Goal: Information Seeking & Learning: Learn about a topic

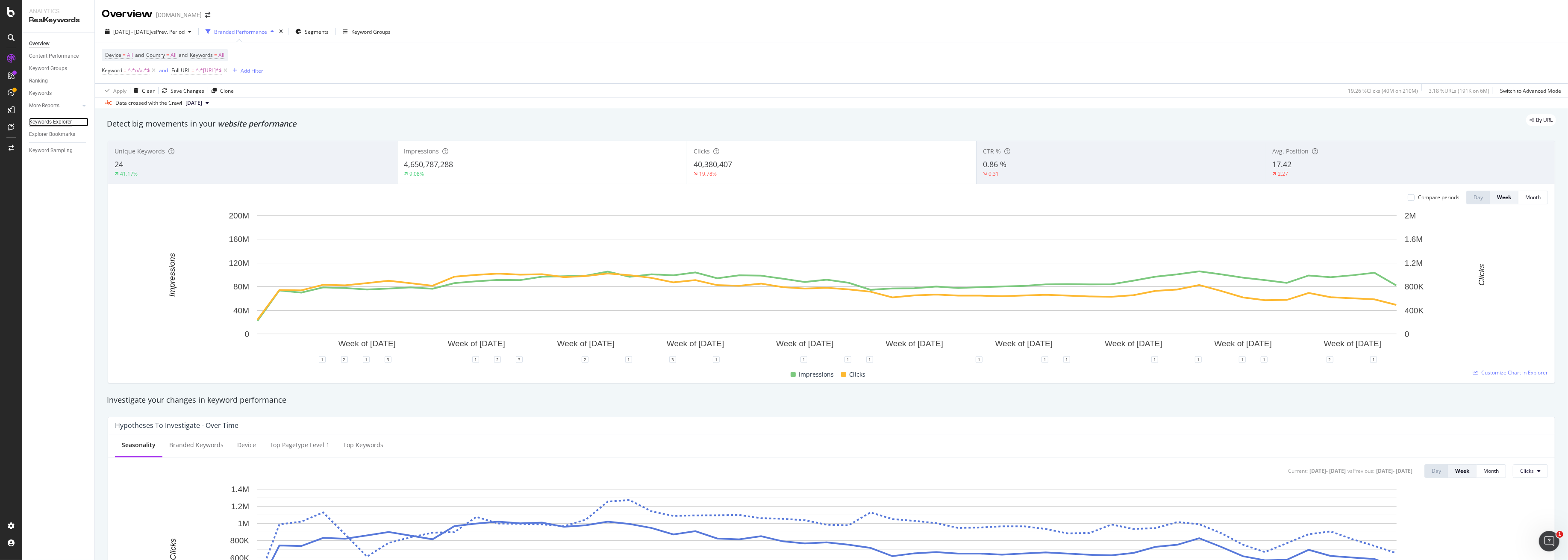
click at [55, 121] on div "Keywords Explorer" at bounding box center [50, 122] width 43 height 9
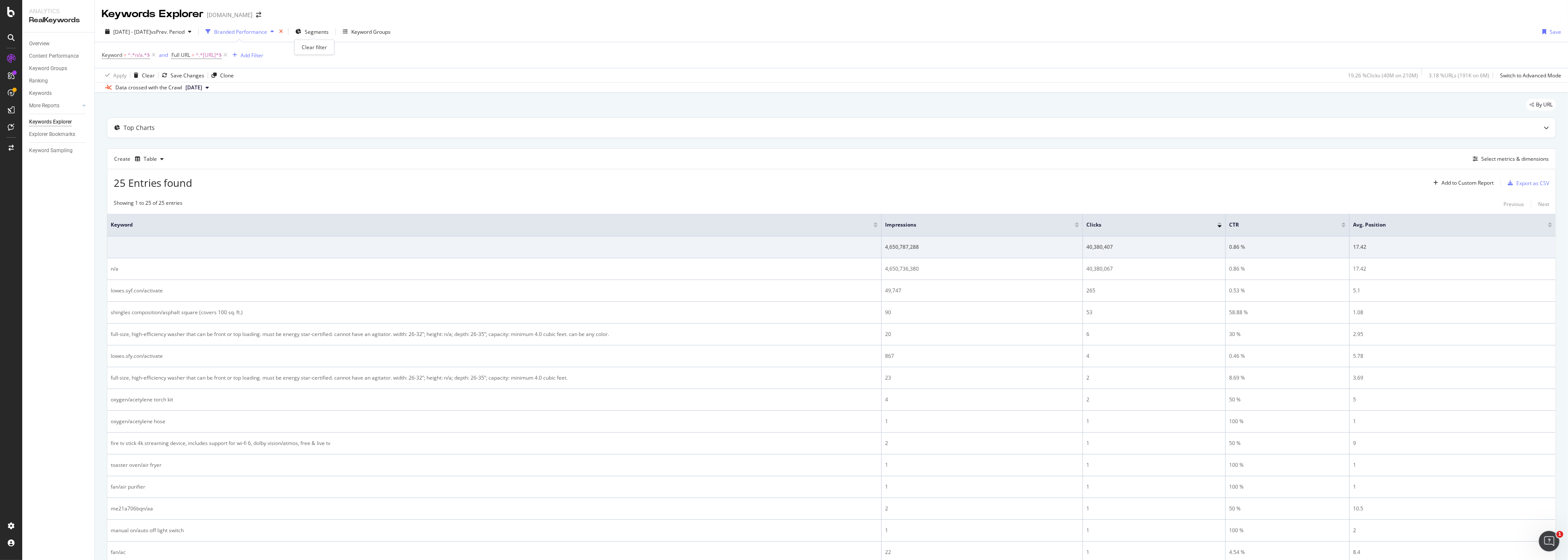
click at [283, 31] on icon "times" at bounding box center [281, 31] width 4 height 6
click at [314, 31] on span "Segments" at bounding box center [302, 31] width 24 height 7
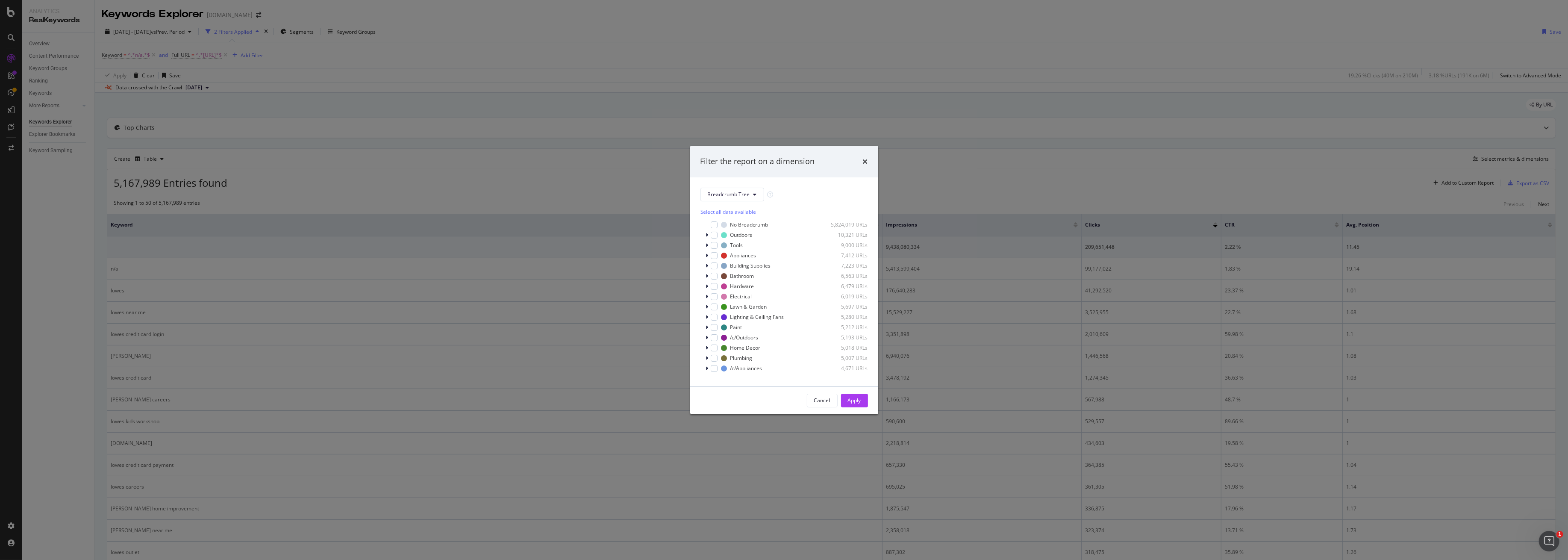
click at [503, 80] on div "Filter the report on a dimension Breadcrumb Tree Select all data available No B…" at bounding box center [784, 280] width 1568 height 560
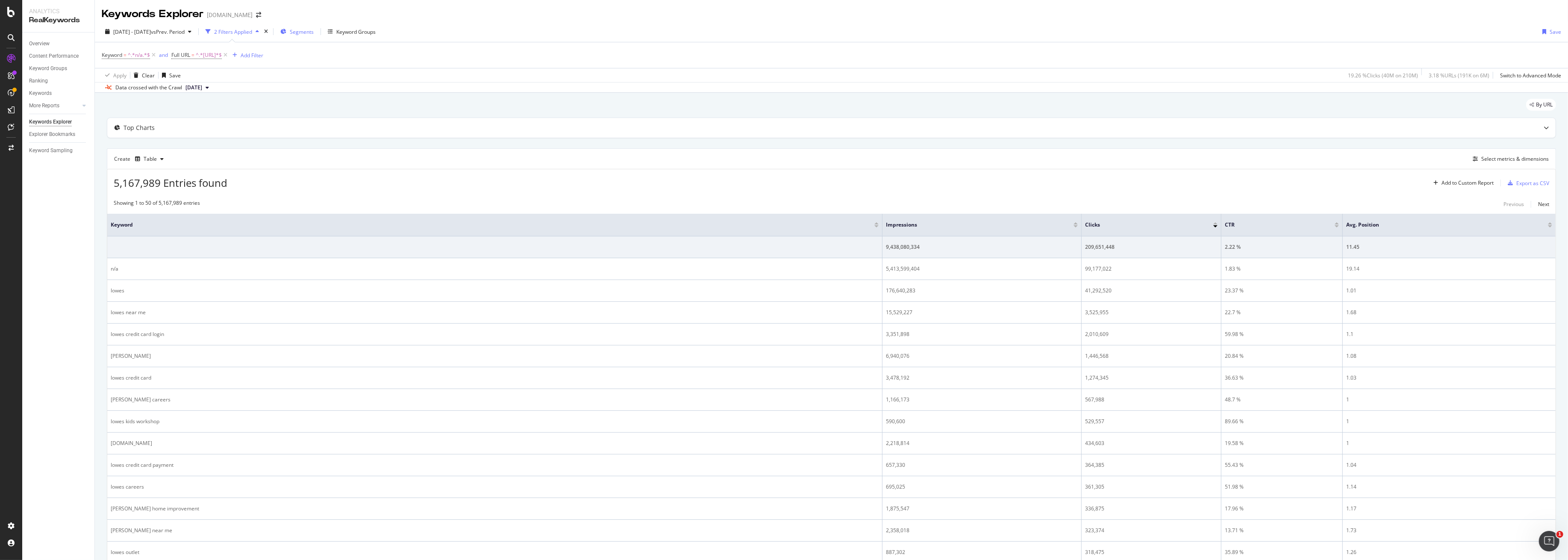
click at [314, 31] on span "Segments" at bounding box center [302, 31] width 24 height 7
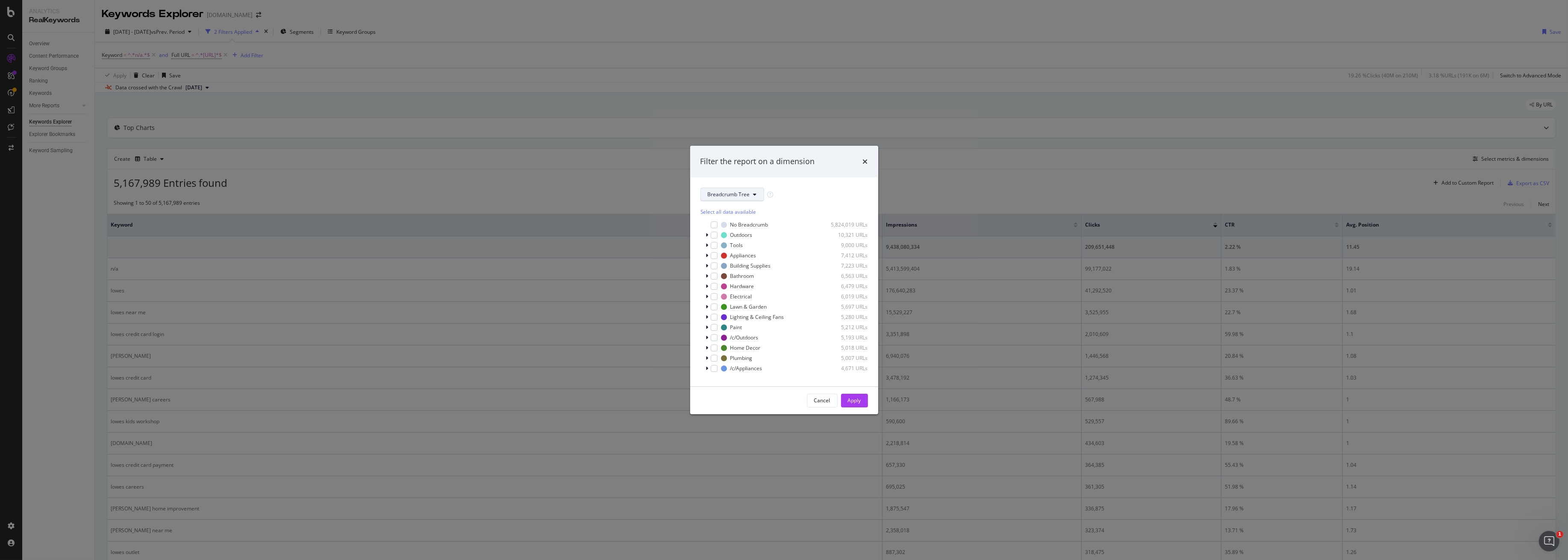
click at [722, 196] on span "Breadcrumb Tree" at bounding box center [729, 194] width 43 height 7
click at [728, 243] on span "Taxonomy" at bounding box center [735, 241] width 56 height 7
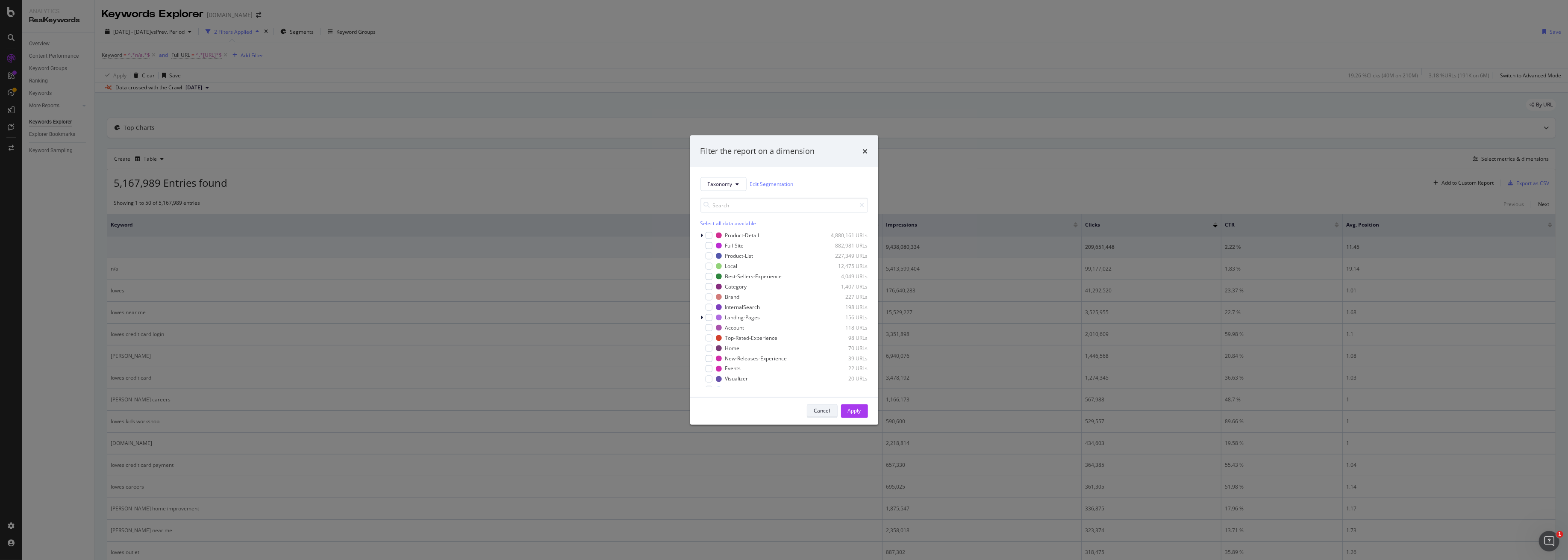
click at [817, 410] on div "Cancel" at bounding box center [822, 411] width 17 height 7
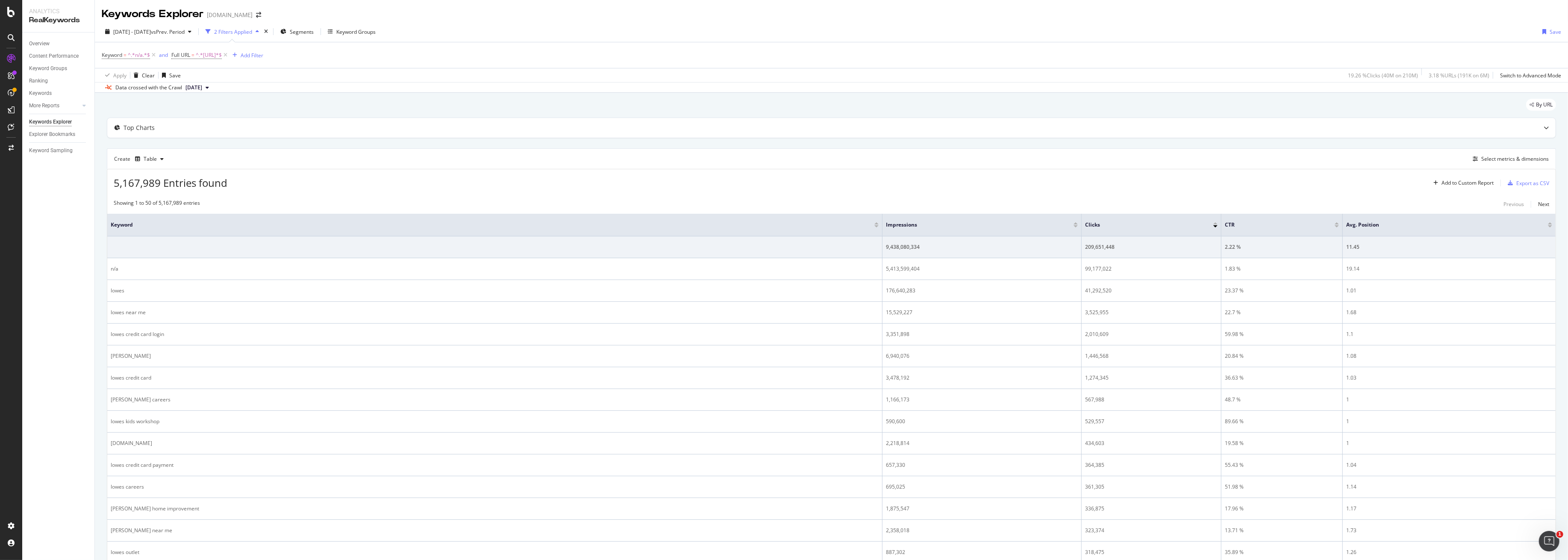
click at [1507, 167] on div "Create Table Select metrics & dimensions" at bounding box center [832, 158] width 1450 height 20
click at [1506, 162] on div "Select metrics & dimensions" at bounding box center [1515, 159] width 68 height 7
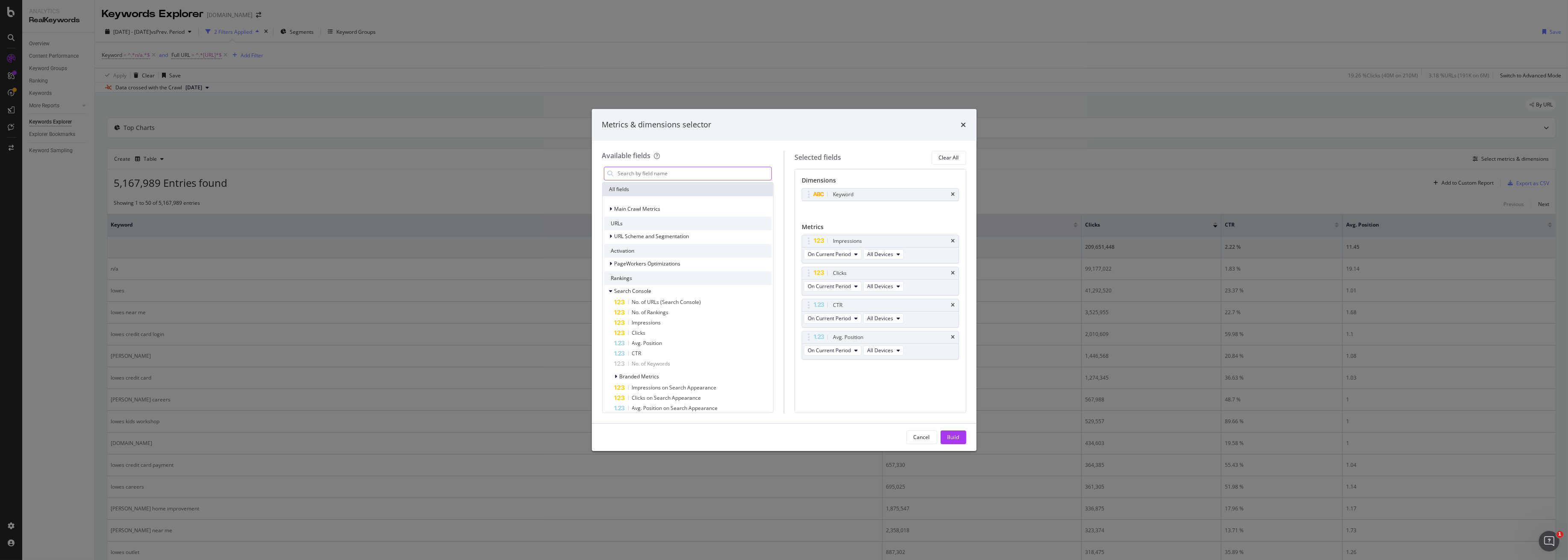
click at [642, 174] on input "modal" at bounding box center [694, 174] width 154 height 13
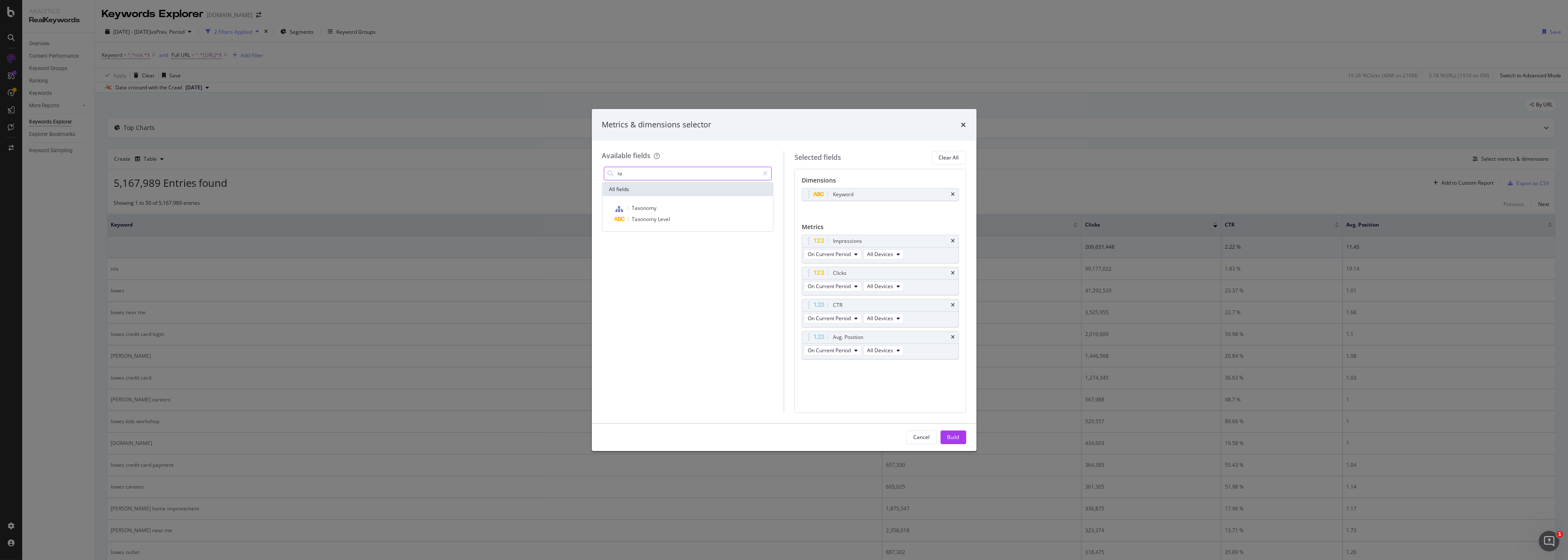
type input "t"
click at [661, 173] on input "taxonomy" at bounding box center [688, 174] width 142 height 13
drag, startPoint x: 673, startPoint y: 173, endPoint x: 435, endPoint y: 132, distance: 241.5
click at [437, 132] on div "Metrics & dimensions selector Available fields taxonomy All fields Taxonomy Tax…" at bounding box center [784, 280] width 1568 height 560
type input "Tax"
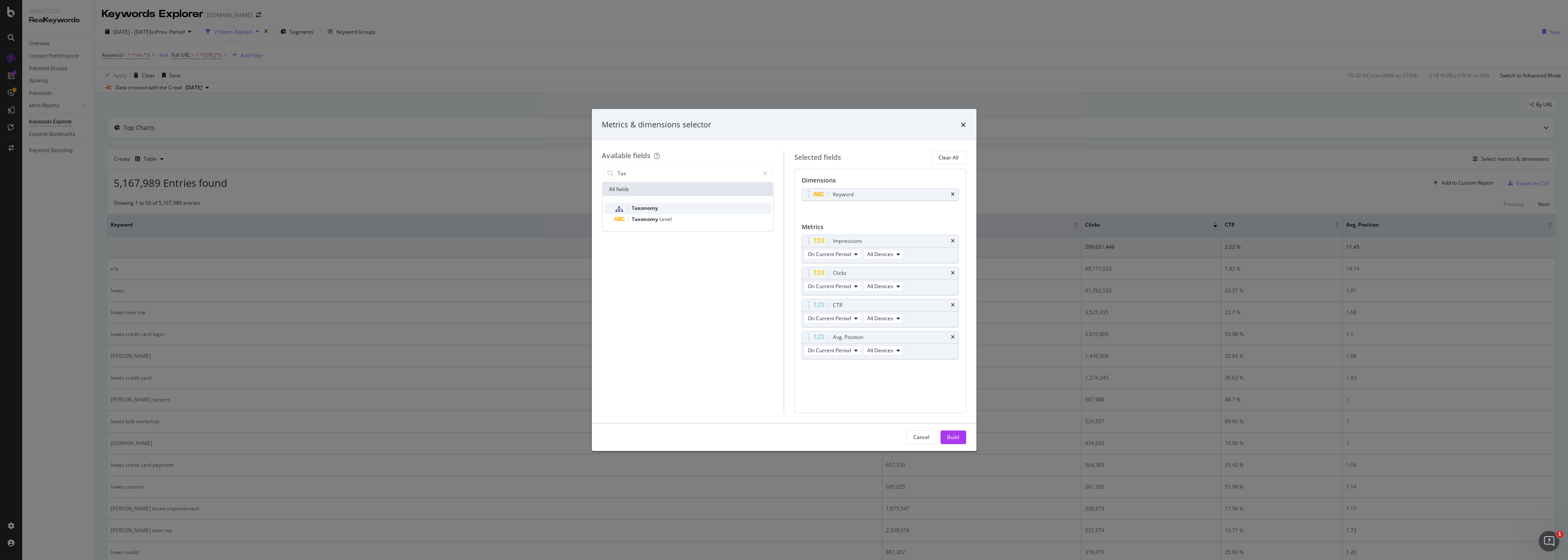
click at [648, 205] on span "Taxonomy" at bounding box center [645, 208] width 27 height 7
click at [953, 193] on icon "times" at bounding box center [954, 194] width 4 height 6
click at [953, 439] on div "Build" at bounding box center [953, 438] width 12 height 7
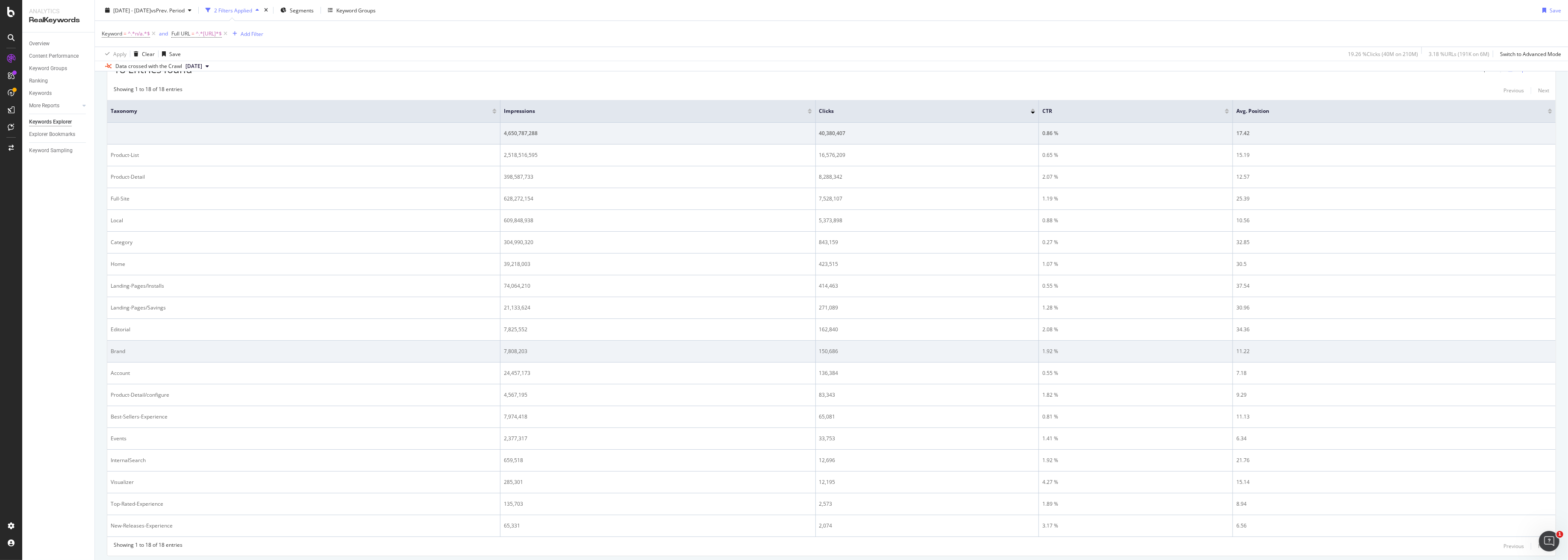
scroll to position [140, 0]
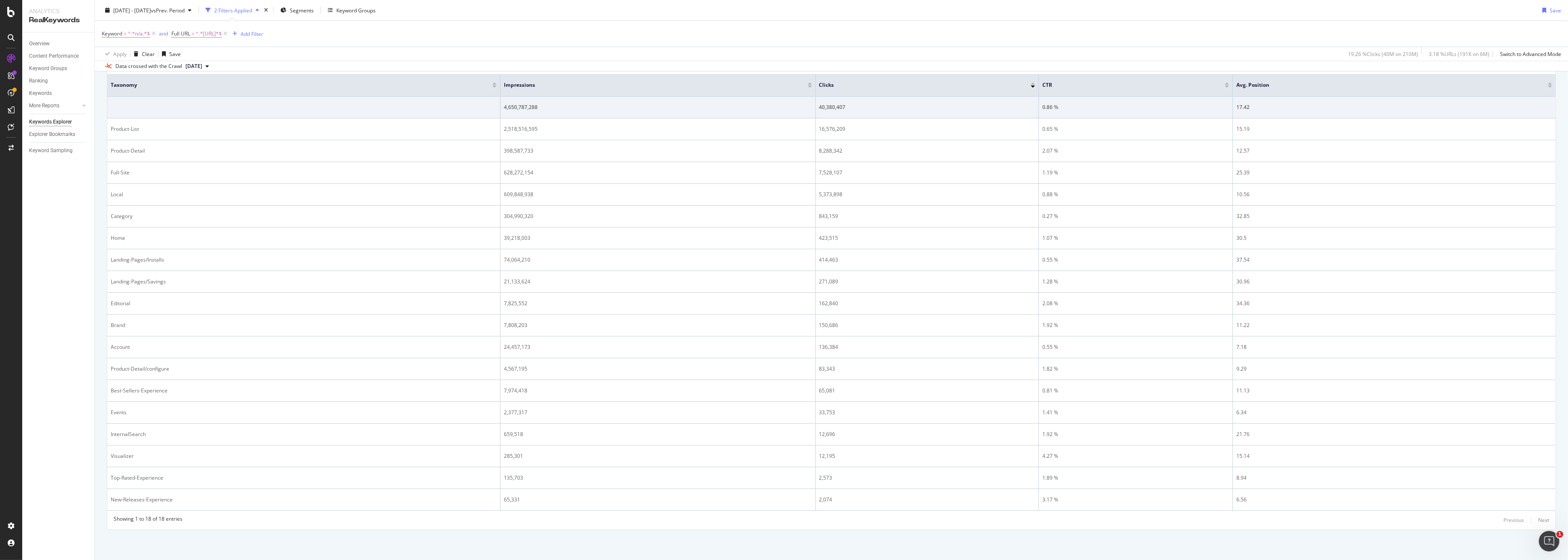
click at [1225, 85] on div at bounding box center [1227, 86] width 5 height 2
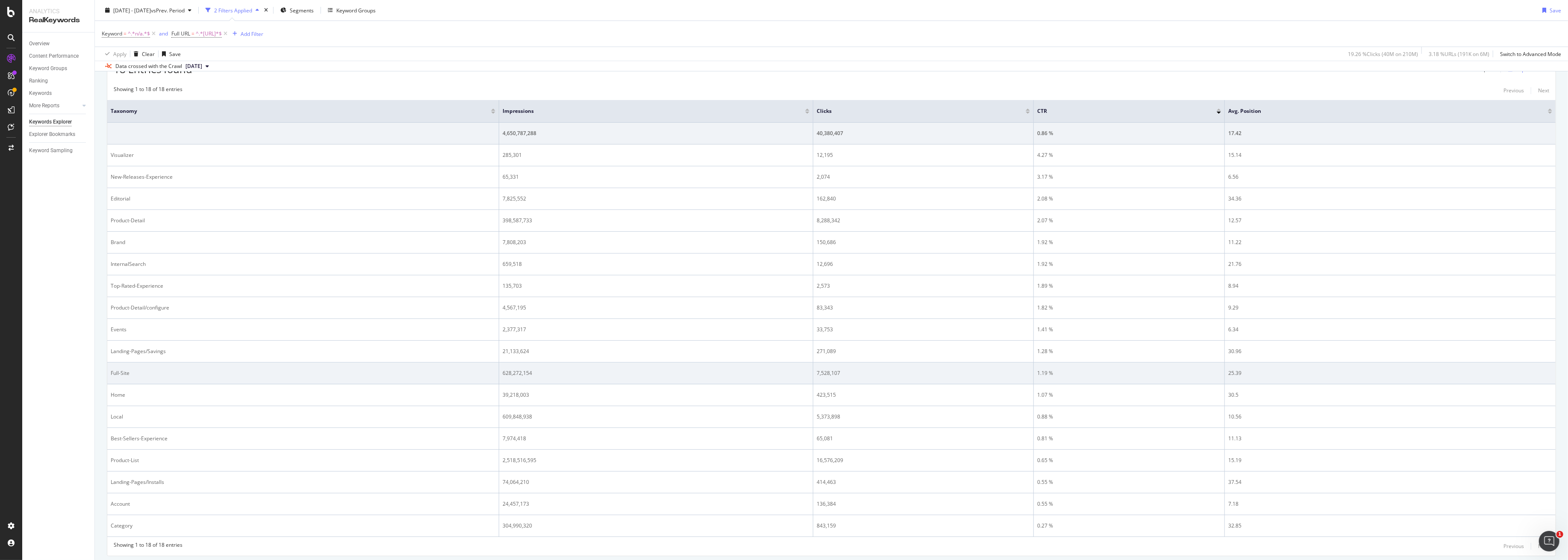
scroll to position [140, 0]
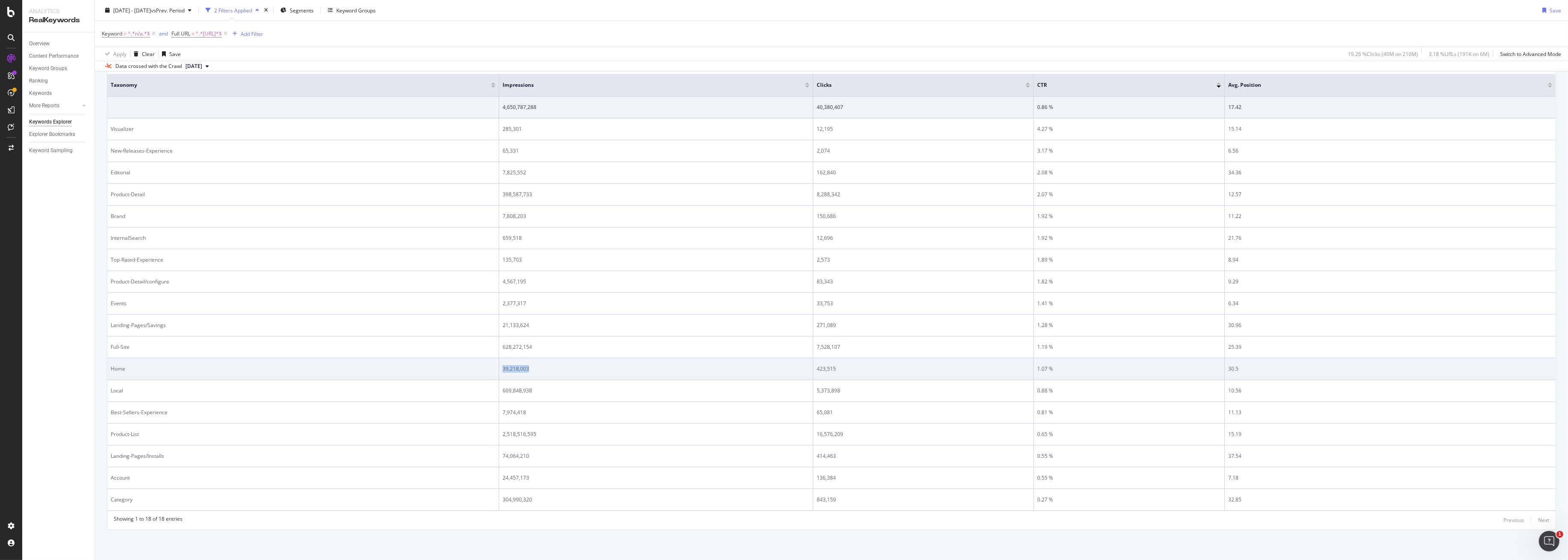
drag, startPoint x: 533, startPoint y: 369, endPoint x: 500, endPoint y: 369, distance: 33.0
click at [500, 369] on td "39,218,003" at bounding box center [657, 369] width 315 height 22
click at [538, 367] on div "39,218,003" at bounding box center [656, 369] width 307 height 7
drag, startPoint x: 532, startPoint y: 367, endPoint x: 498, endPoint y: 367, distance: 34.0
click at [498, 367] on tr "Home 39,218,003 423,515 1.07 % 30.5" at bounding box center [832, 369] width 1449 height 22
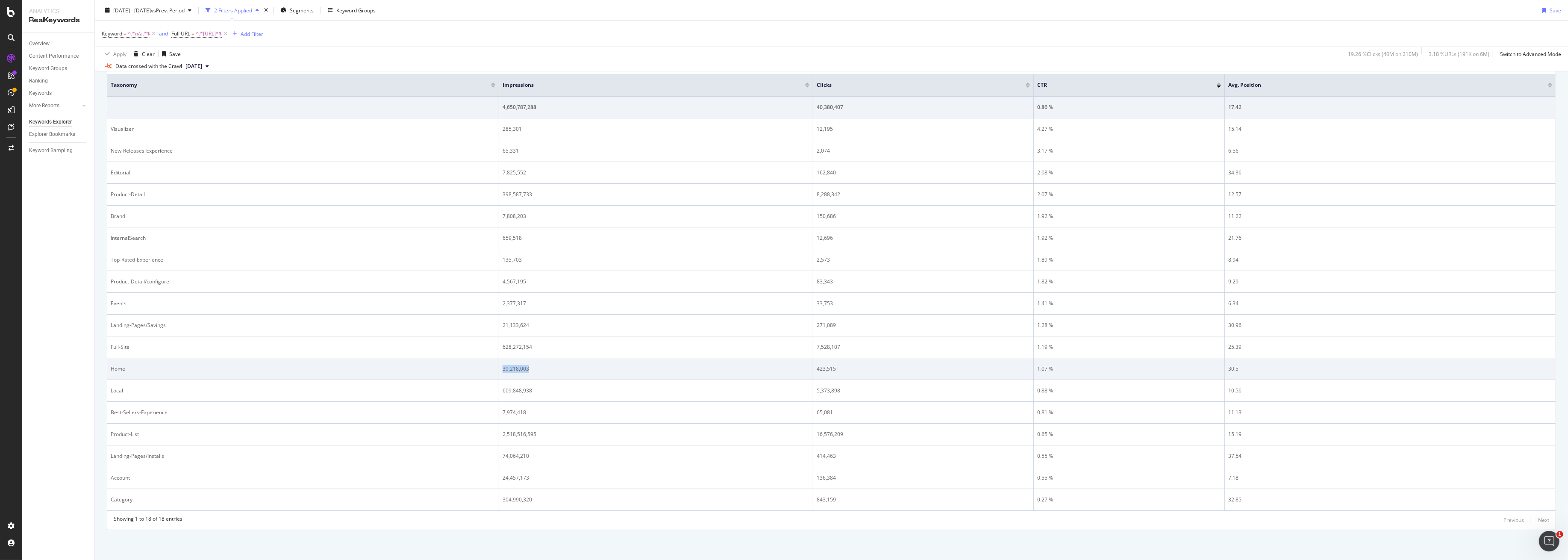
copy tr "39,218,003"
click at [117, 369] on div "Home" at bounding box center [303, 369] width 385 height 7
click at [118, 370] on div "Home" at bounding box center [303, 369] width 385 height 7
click at [120, 369] on div "Home" at bounding box center [303, 369] width 385 height 7
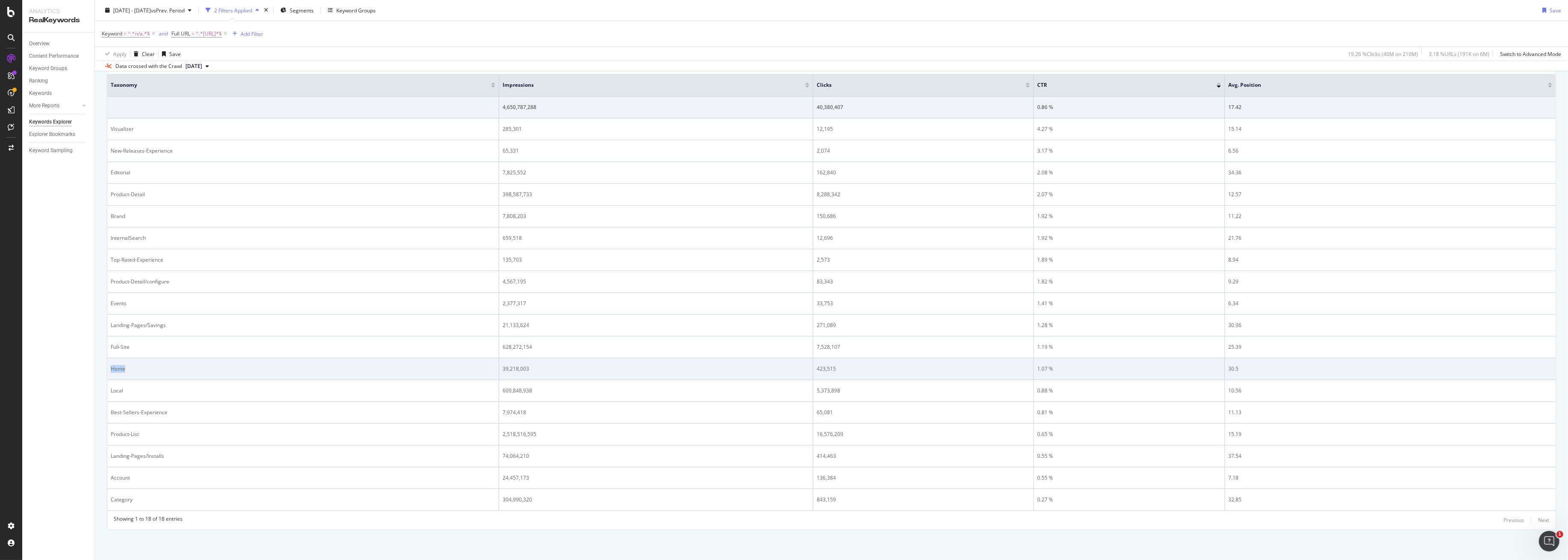
click at [120, 369] on div "Home" at bounding box center [303, 369] width 385 height 7
click at [119, 369] on div "Home" at bounding box center [303, 369] width 385 height 7
click at [122, 372] on div "Home" at bounding box center [303, 369] width 385 height 7
click at [114, 368] on div "Home" at bounding box center [303, 369] width 385 height 7
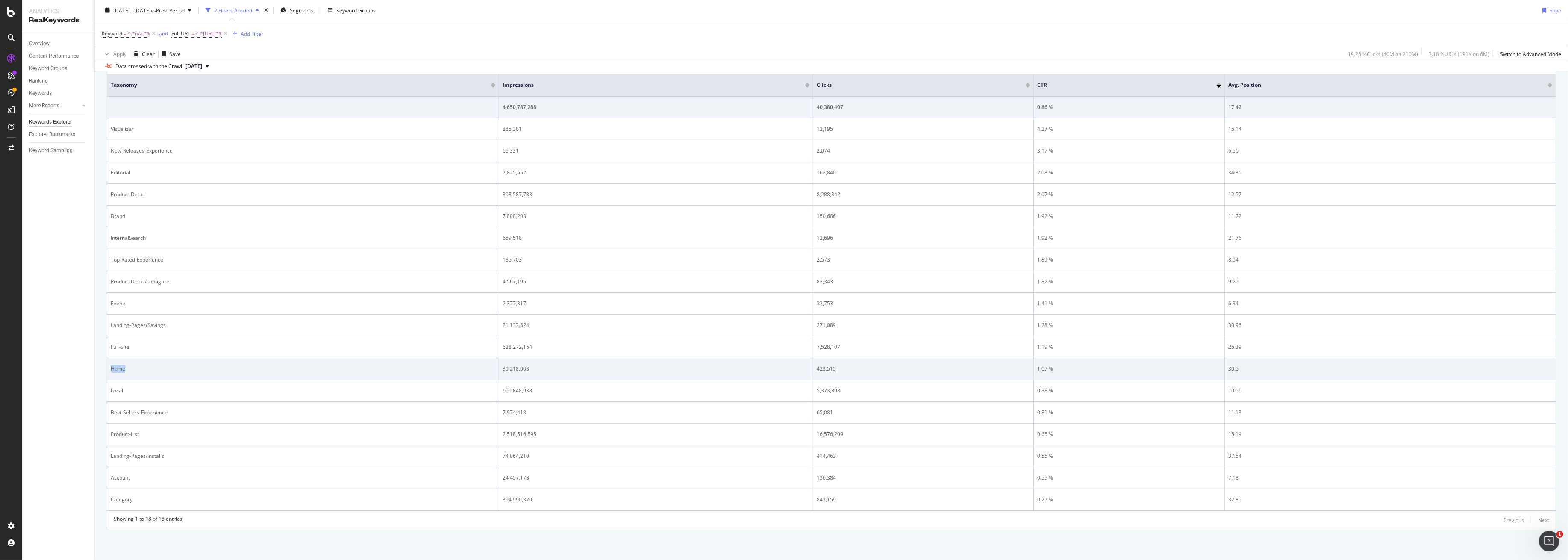
click at [114, 368] on div "Home" at bounding box center [303, 369] width 385 height 7
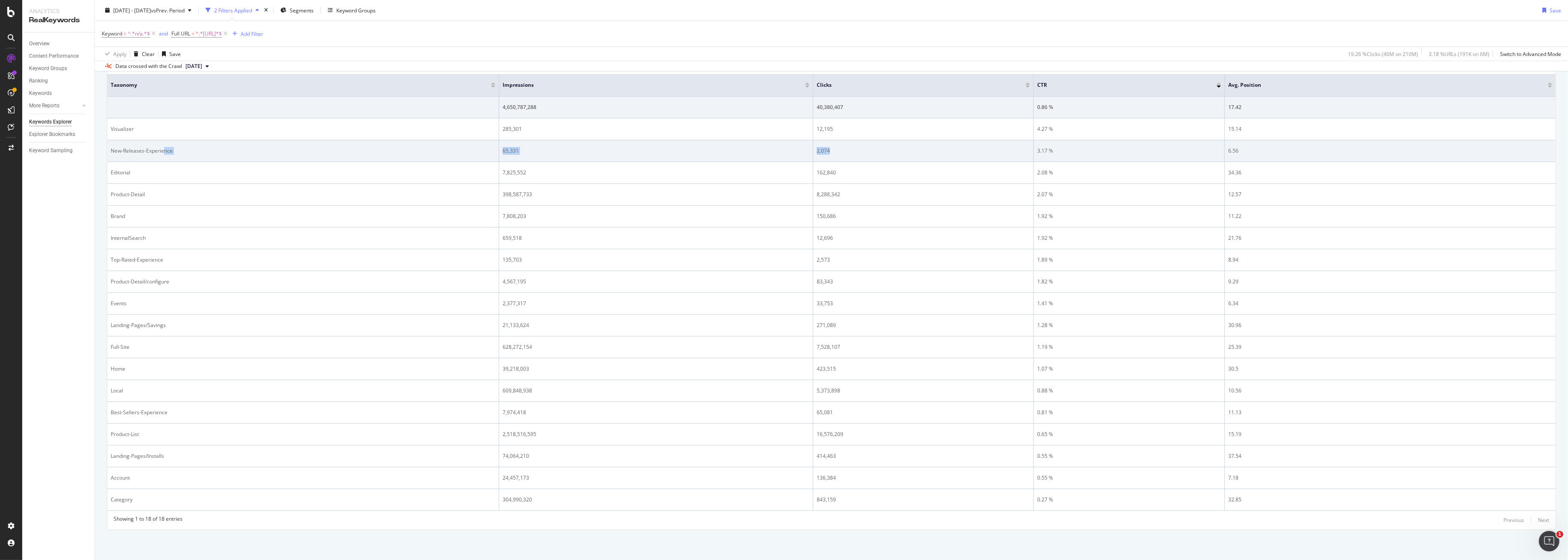
drag, startPoint x: 162, startPoint y: 150, endPoint x: 994, endPoint y: 144, distance: 832.0
click at [999, 143] on tr "New-Releases-Experience 65,331 2,074 3.17 % 6.56" at bounding box center [832, 152] width 1449 height 22
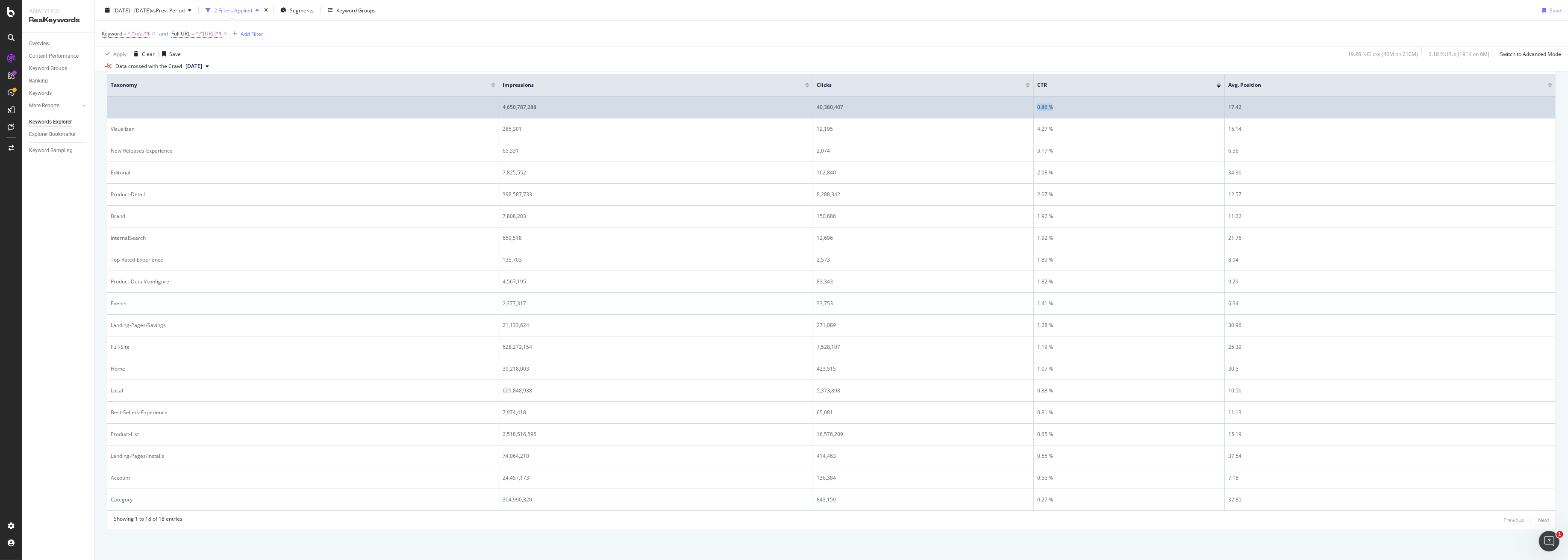
drag, startPoint x: 1058, startPoint y: 109, endPoint x: 1036, endPoint y: 107, distance: 22.1
click at [1036, 107] on td "0.86 %" at bounding box center [1130, 107] width 191 height 22
click at [1067, 107] on div "0.86 %" at bounding box center [1130, 107] width 184 height 7
drag, startPoint x: 1058, startPoint y: 107, endPoint x: 1038, endPoint y: 110, distance: 20.2
click at [1038, 110] on div "0.86 %" at bounding box center [1130, 107] width 184 height 7
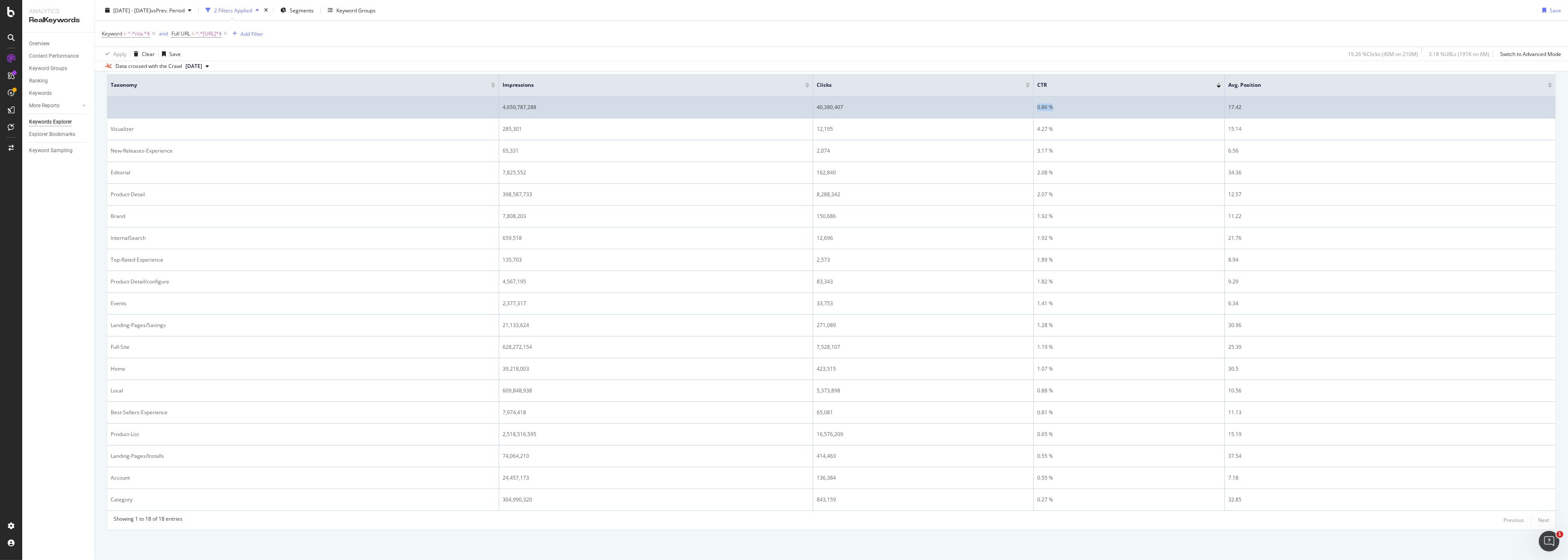
click at [1063, 112] on td "0.86 %" at bounding box center [1130, 107] width 191 height 22
drag, startPoint x: 1056, startPoint y: 105, endPoint x: 1033, endPoint y: 107, distance: 23.1
click at [1034, 107] on td "0.86 %" at bounding box center [1130, 107] width 191 height 22
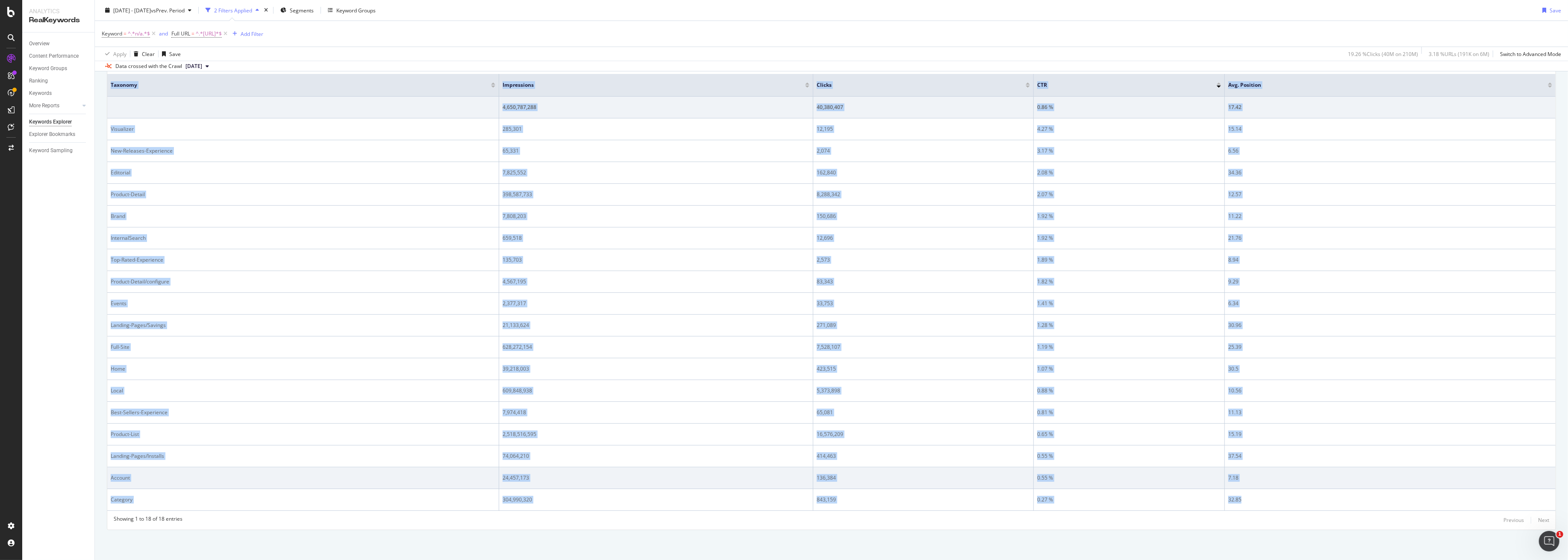
drag, startPoint x: 193, startPoint y: 106, endPoint x: 1136, endPoint y: 469, distance: 1010.5
click at [1331, 502] on table "Taxonomy Impressions Clicks CTR Avg. Position 4,650,787,288 40,380,407 0.86 % 1…" at bounding box center [832, 292] width 1449 height 437
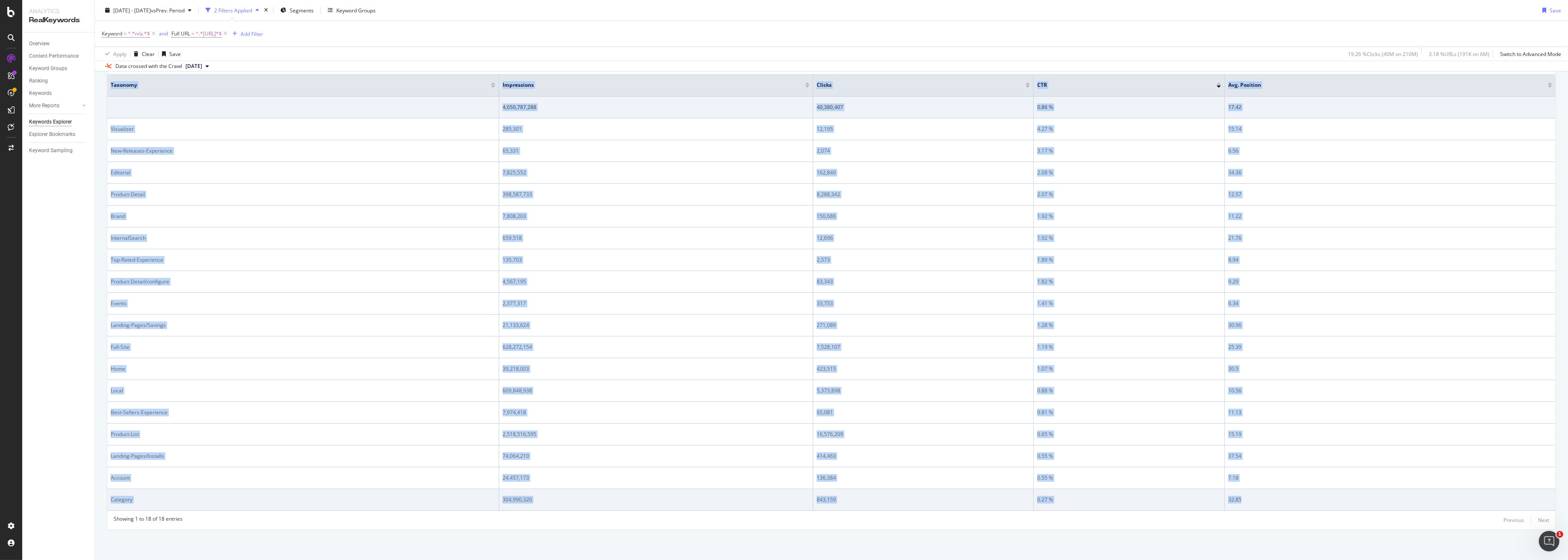
copy table "Taxonomy Impressions Clicks CTR Avg. Position 4,650,787,288 40,380,407 0.86 % 1…"
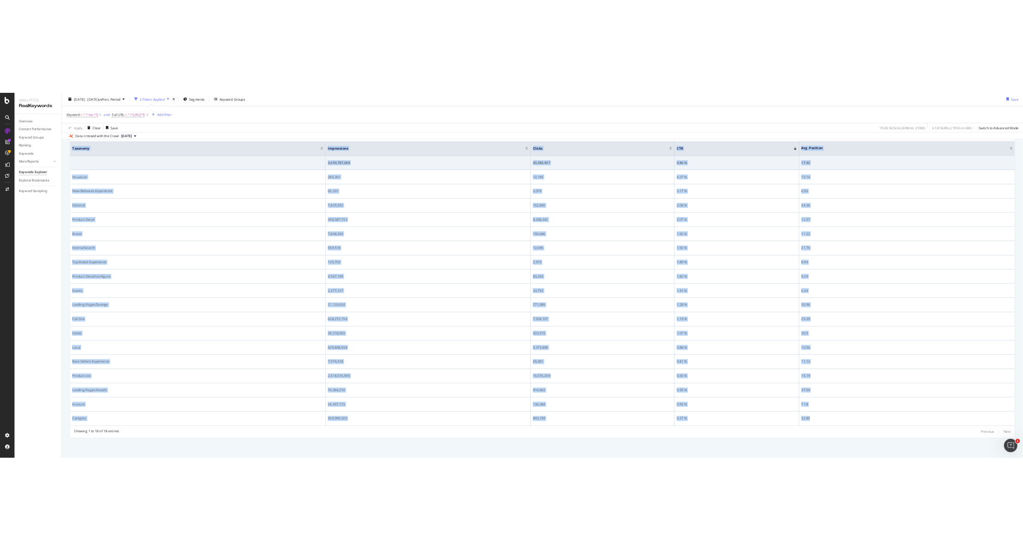
scroll to position [0, 0]
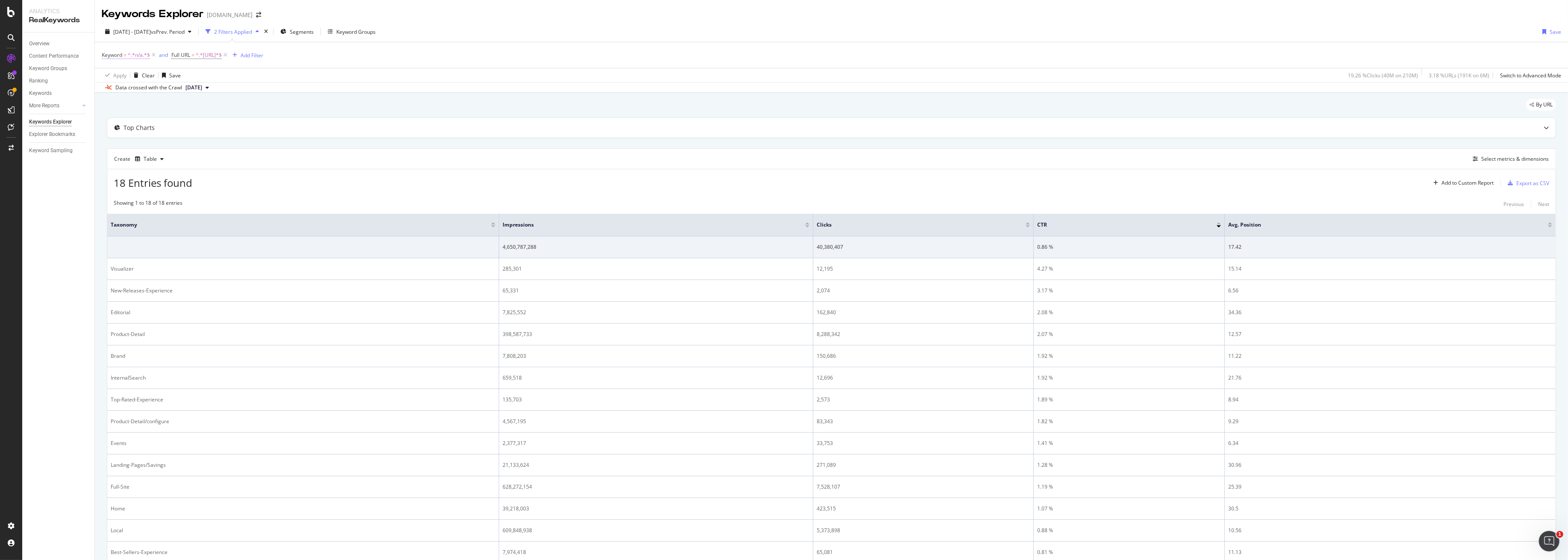
click at [135, 56] on span "^.*n/a.*$" at bounding box center [139, 55] width 22 height 12
click at [469, 82] on div "Data crossed with the Crawl [DATE]" at bounding box center [832, 87] width 1474 height 10
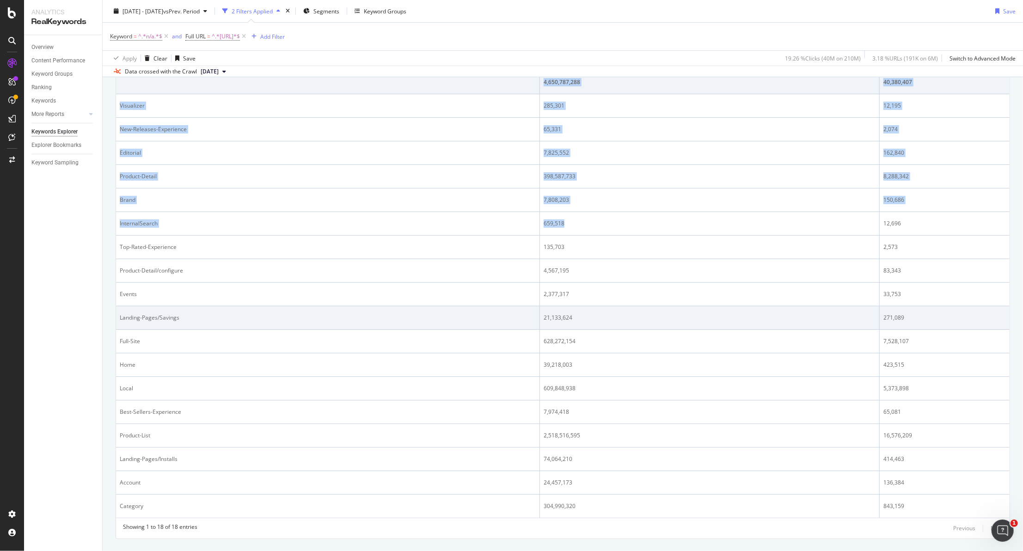
scroll to position [215, 0]
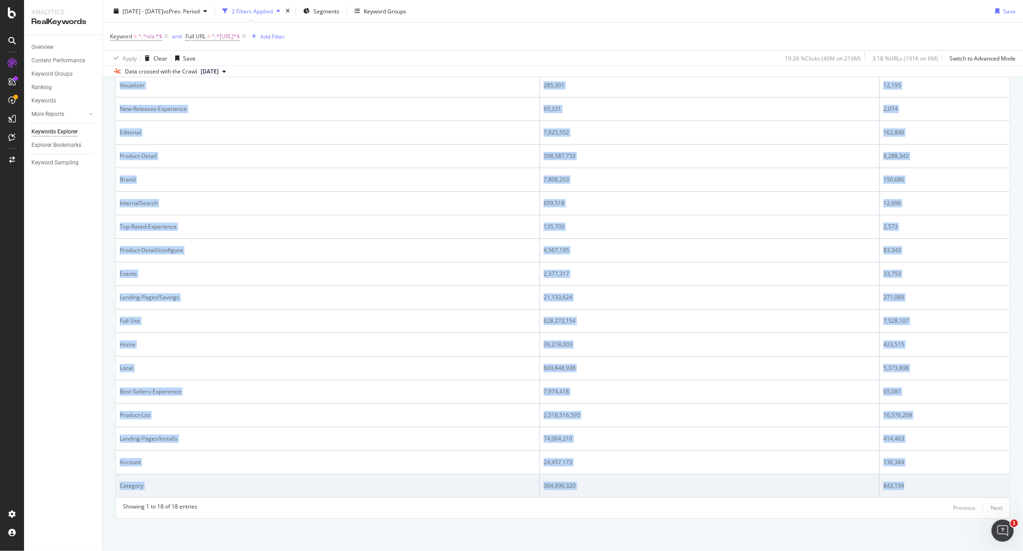
drag, startPoint x: 118, startPoint y: 246, endPoint x: 937, endPoint y: 482, distance: 851.9
click at [937, 482] on div "By URL Top Charts Create Table Select metrics & dimensions 18 Entries found Add…" at bounding box center [563, 223] width 920 height 656
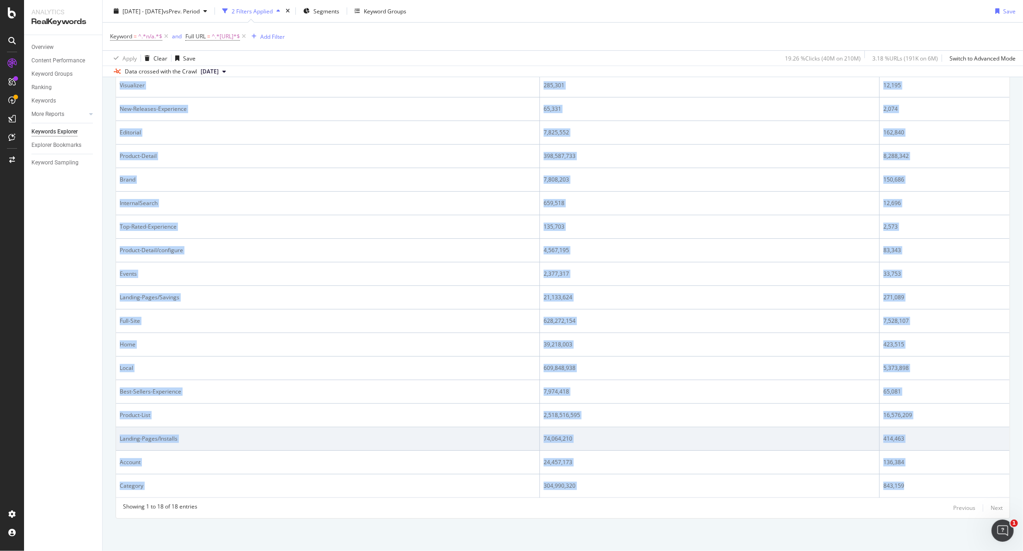
copy table "Taxonomy Impressions Clicks CTR Avg. Position 4,650,787,288 40,380,407 0.86 % 1…"
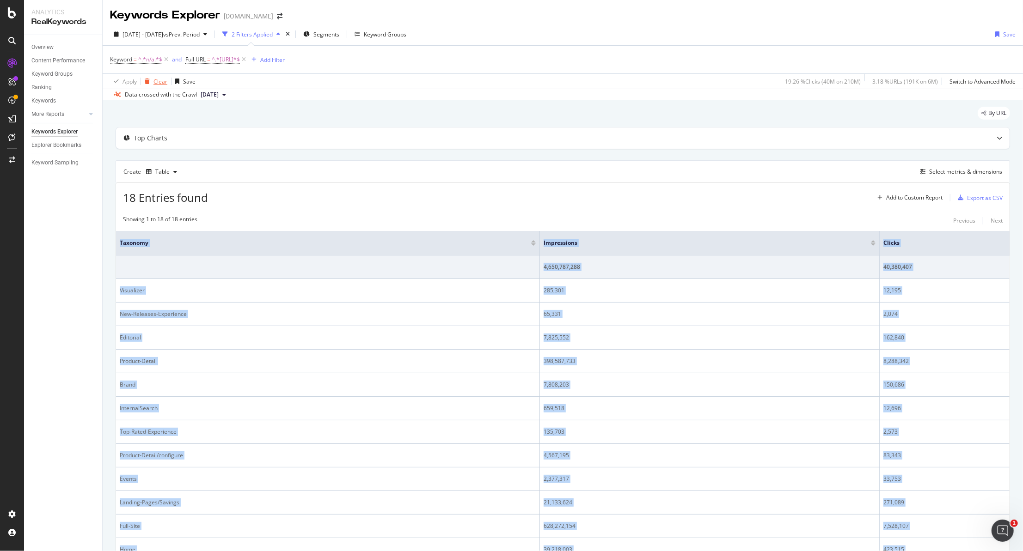
scroll to position [0, 0]
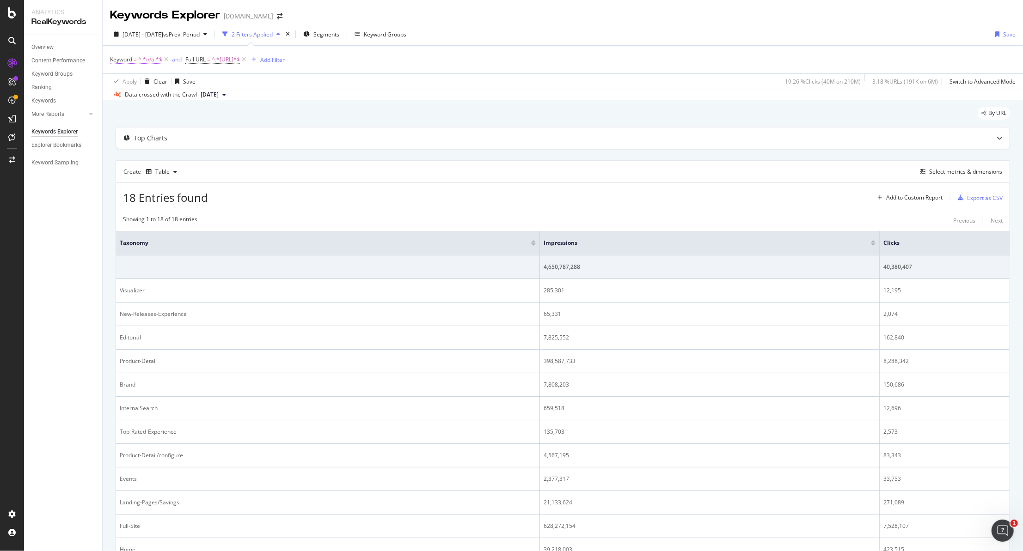
click at [150, 60] on span "^.*n/a.*$" at bounding box center [150, 59] width 24 height 13
click at [138, 80] on span "Contains" at bounding box center [129, 81] width 23 height 8
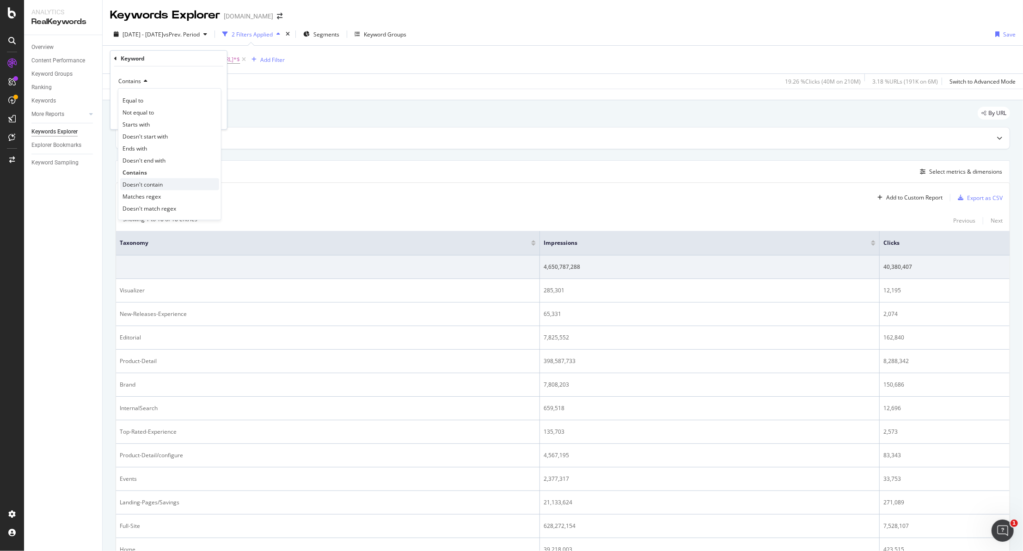
click at [158, 182] on span "Doesn't contain" at bounding box center [142, 184] width 40 height 8
click at [203, 121] on div "Apply" at bounding box center [206, 117] width 27 height 8
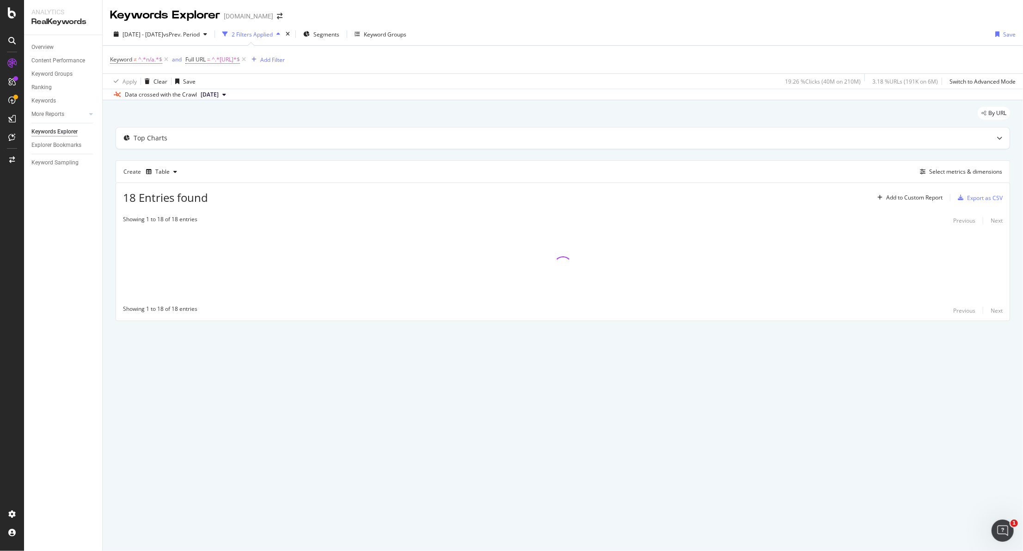
click at [273, 35] on div "2 Filters Applied" at bounding box center [252, 34] width 41 height 8
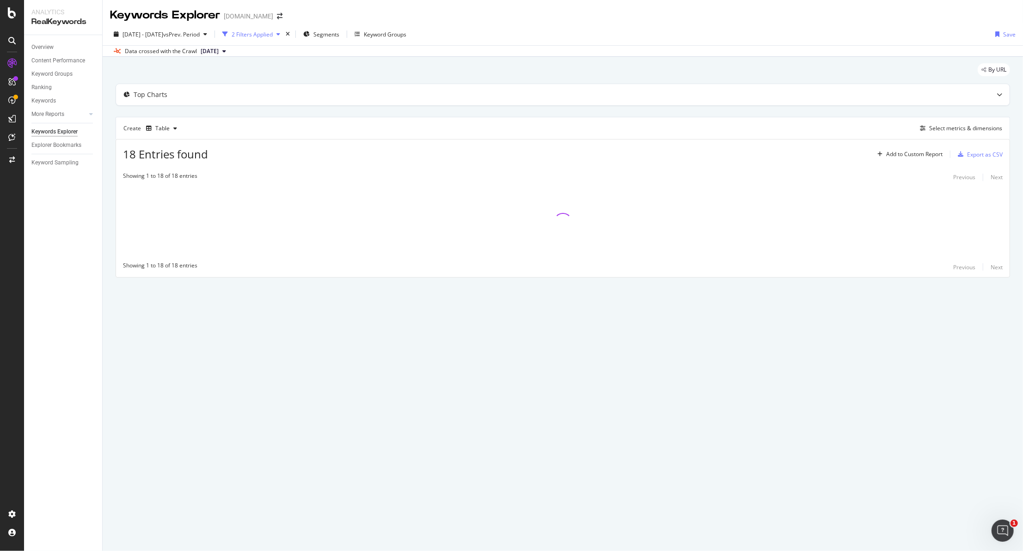
click at [273, 35] on div "2 Filters Applied" at bounding box center [252, 34] width 41 height 8
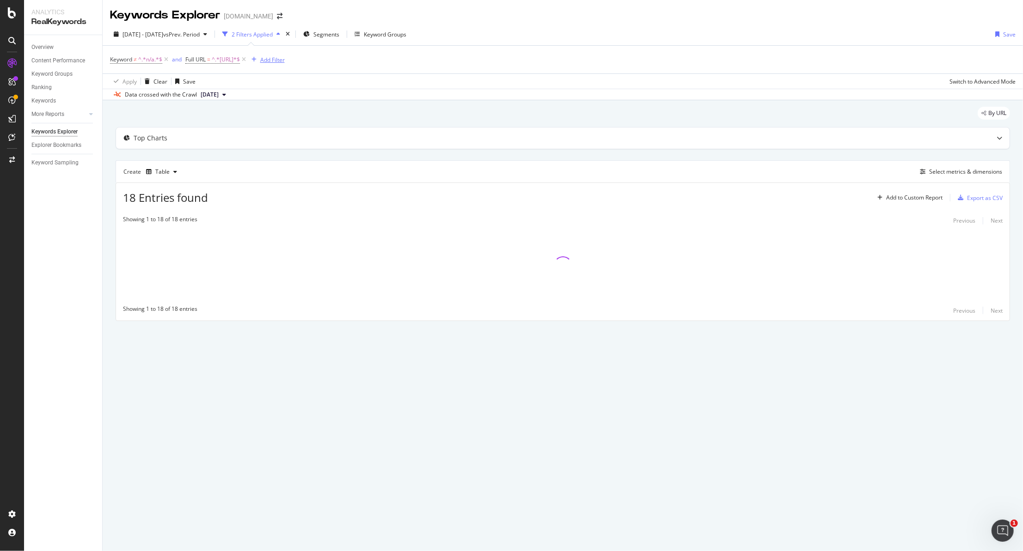
click at [285, 60] on div "Add Filter" at bounding box center [272, 60] width 24 height 8
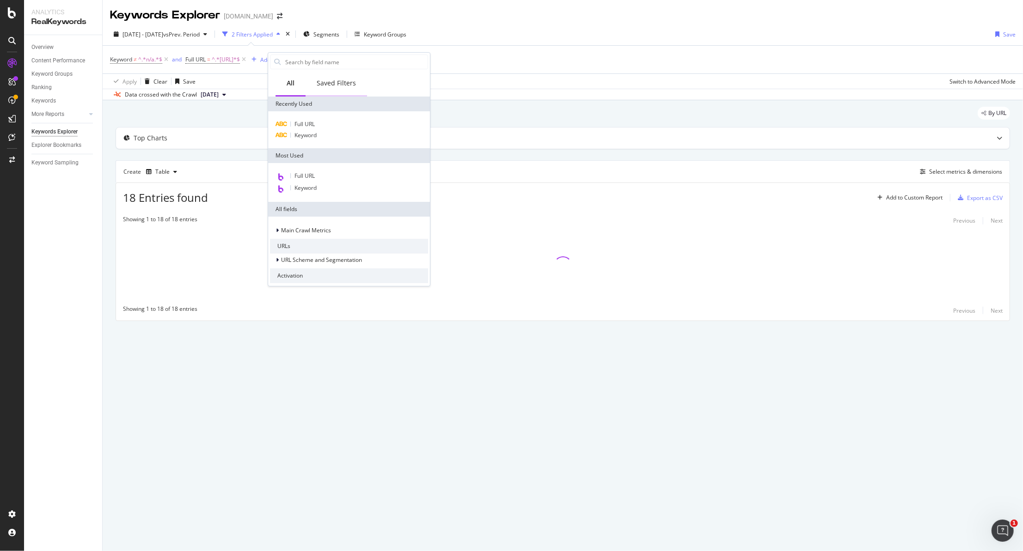
click at [324, 79] on div "Saved Filters" at bounding box center [336, 83] width 39 height 9
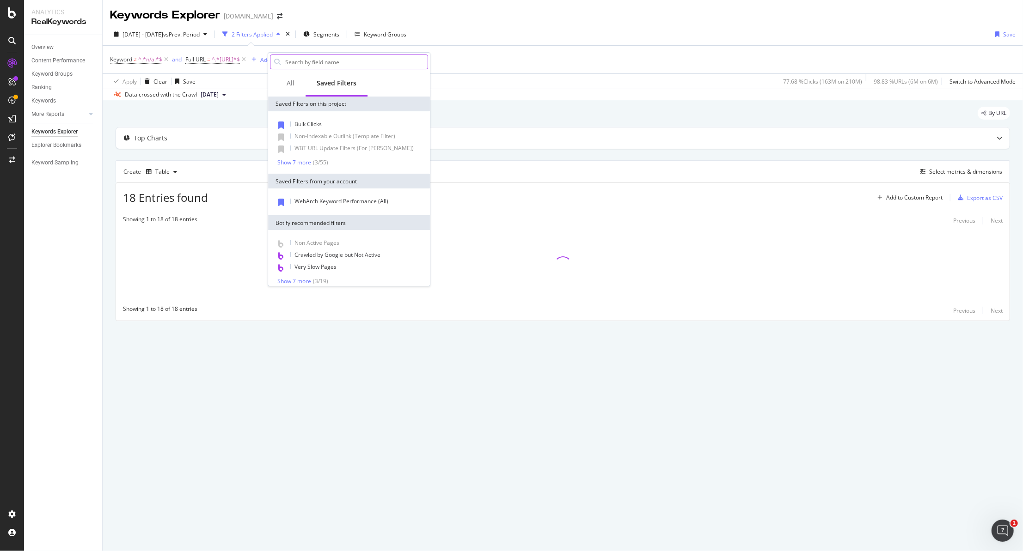
click at [305, 59] on input "text" at bounding box center [355, 62] width 143 height 14
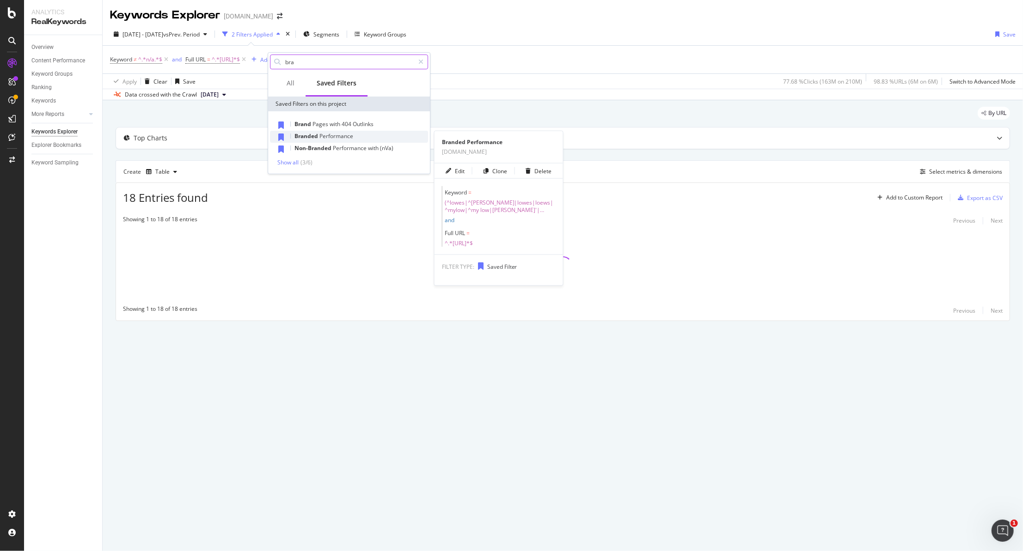
type input "bra"
click at [338, 135] on span "Performance" at bounding box center [336, 136] width 34 height 8
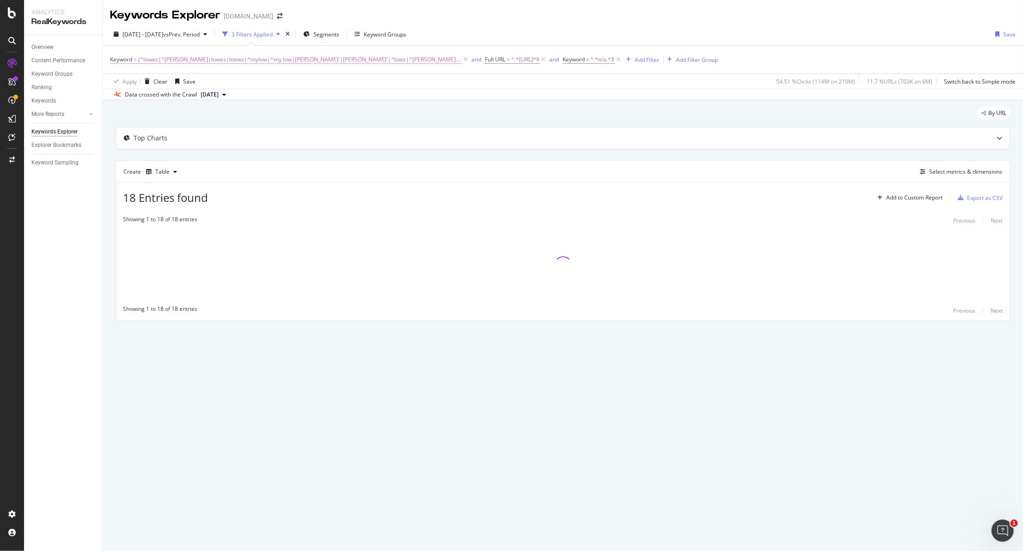
click at [316, 61] on span "(^lowes|^[PERSON_NAME]|lowes|loews|^mylow|^my low|[PERSON_NAME]'|[PERSON_NAME]'…" at bounding box center [299, 59] width 323 height 13
click at [189, 100] on input "(^lowes|^[PERSON_NAME]|lowes|loews|^mylow|^my low|[PERSON_NAME]'|[PERSON_NAME]'…" at bounding box center [161, 98] width 87 height 15
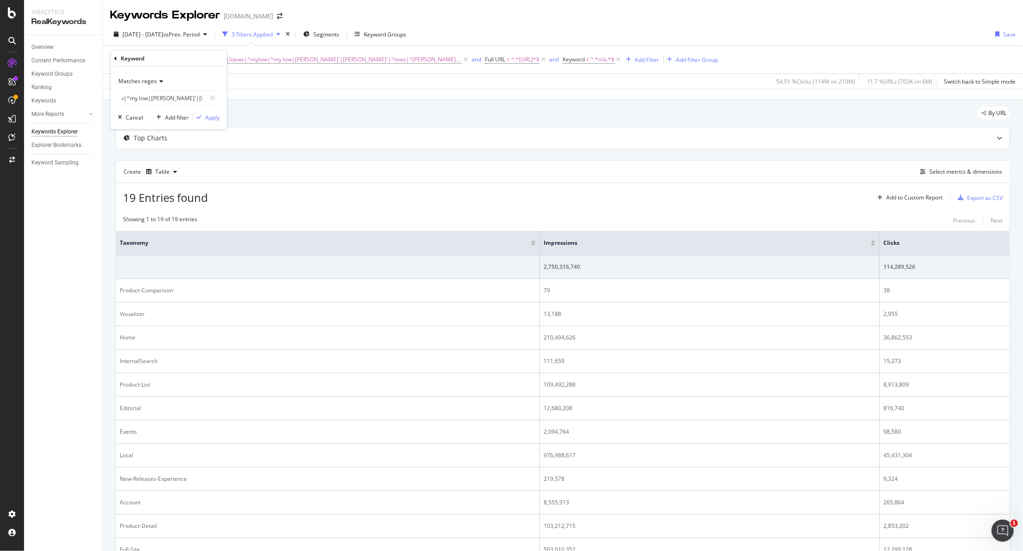
click at [322, 99] on div "Data crossed with the Crawl [DATE]" at bounding box center [563, 94] width 920 height 11
drag, startPoint x: 117, startPoint y: 241, endPoint x: 636, endPoint y: 226, distance: 519.2
click at [928, 269] on table "Taxonomy Impressions Clicks CTR Avg. Position 2,750,316,740 114,289,526 4.15 % …" at bounding box center [751, 479] width 1270 height 496
click at [427, 208] on div "19 Entries found Add to Custom Report Export as CSV Showing 1 to 19 of 19 entri…" at bounding box center [563, 465] width 894 height 565
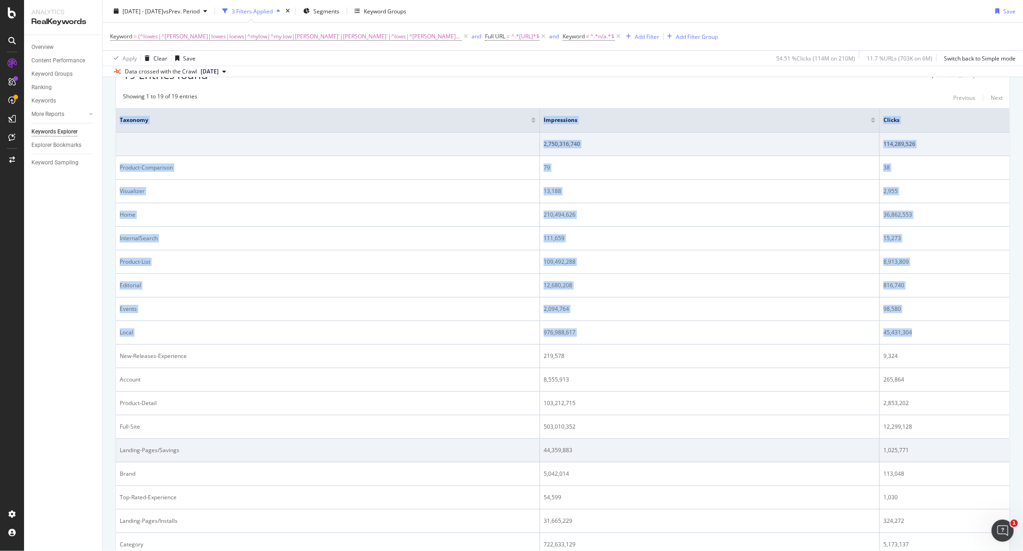
scroll to position [238, 0]
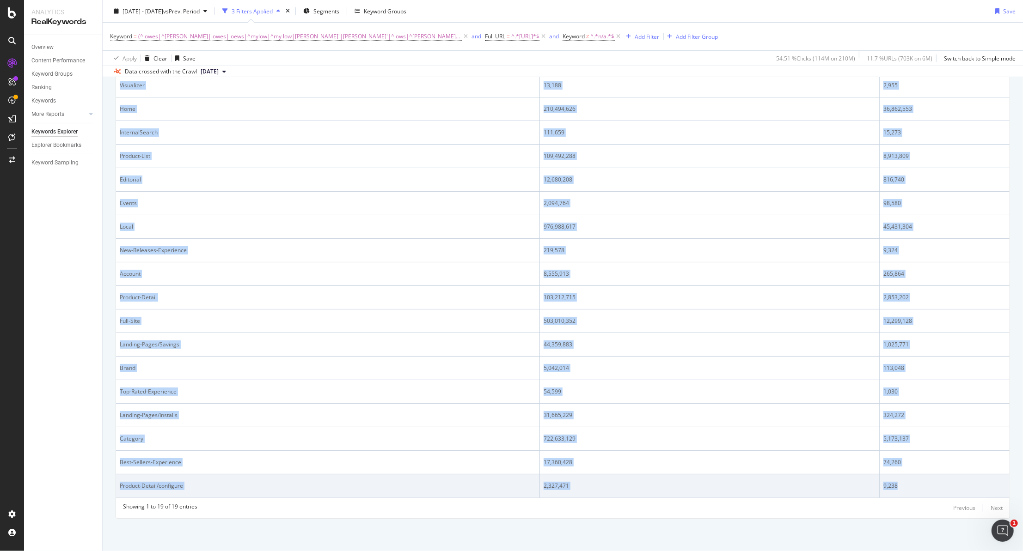
drag, startPoint x: 138, startPoint y: 239, endPoint x: 955, endPoint y: 481, distance: 851.5
click at [955, 481] on table "Taxonomy Impressions Clicks CTR Avg. Position 2,750,316,740 114,289,526 4.15 % …" at bounding box center [751, 250] width 1270 height 496
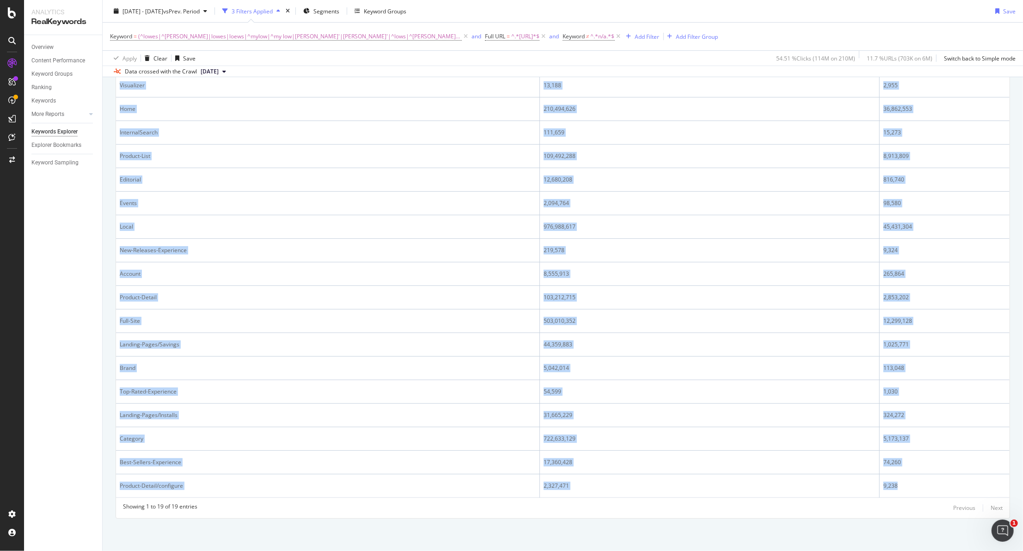
copy table "Taxonomy Impressions Clicks CTR Avg. Position 2,750,316,740 114,289,526 4.15 % …"
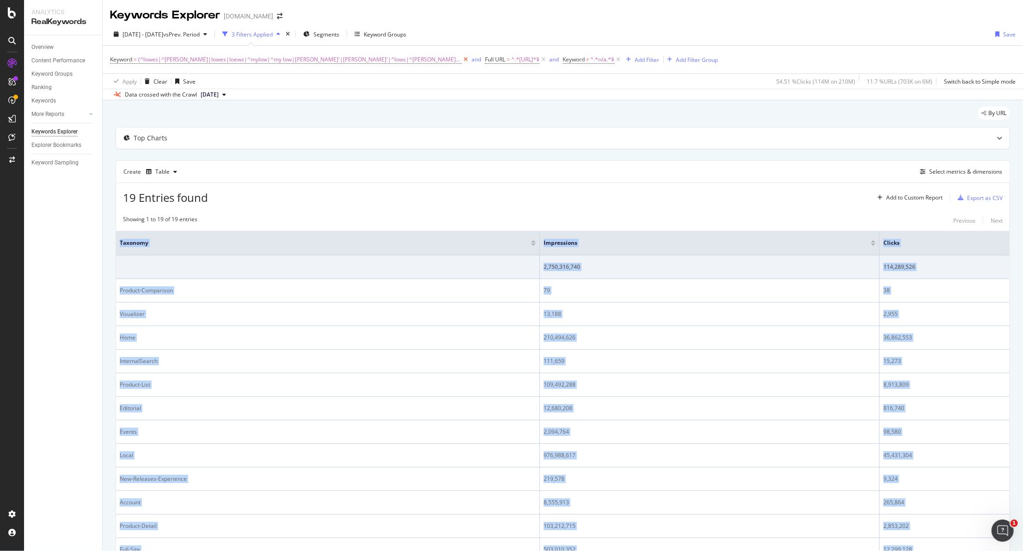
click at [462, 60] on icon at bounding box center [466, 59] width 8 height 9
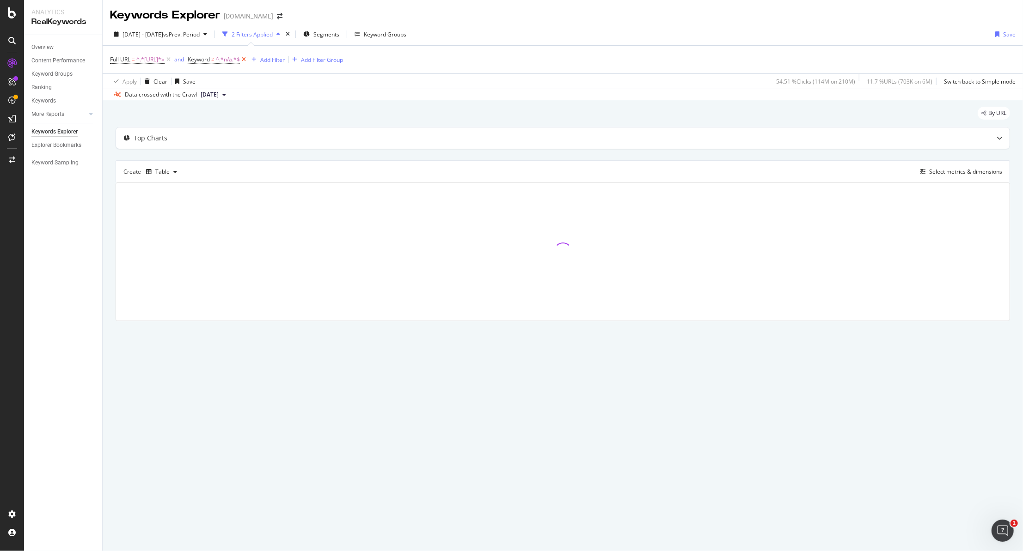
click at [248, 57] on icon at bounding box center [244, 59] width 8 height 9
click at [230, 58] on div "Add Filter Add Filter Group" at bounding box center [220, 59] width 96 height 11
click at [209, 60] on div "Add Filter" at bounding box center [197, 60] width 24 height 8
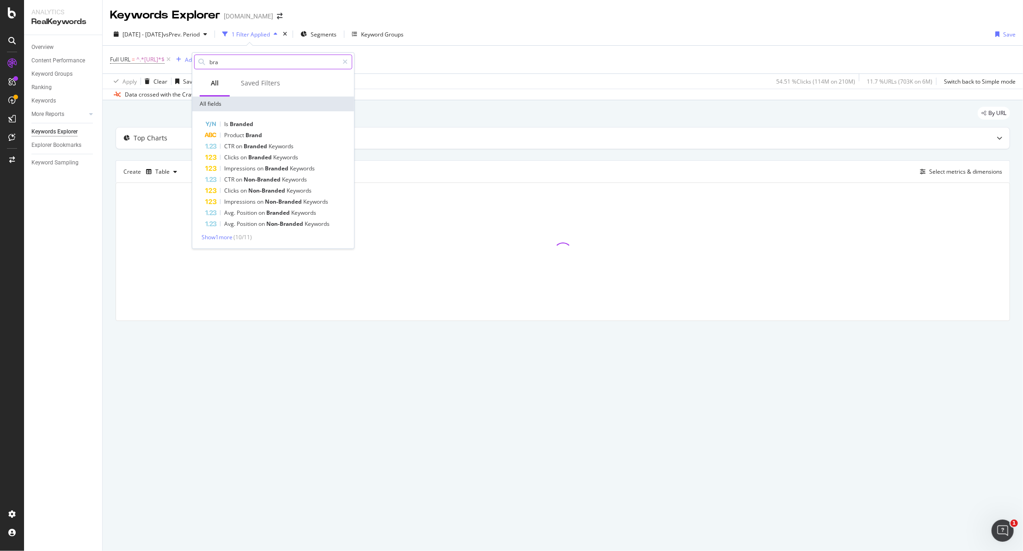
click at [260, 62] on input "bra" at bounding box center [273, 62] width 130 height 14
drag, startPoint x: 259, startPoint y: 62, endPoint x: 134, endPoint y: 49, distance: 125.5
click at [138, 51] on body "Analytics RealKeywords Overview Content Performance Keyword Groups Ranking Keyw…" at bounding box center [511, 275] width 1023 height 551
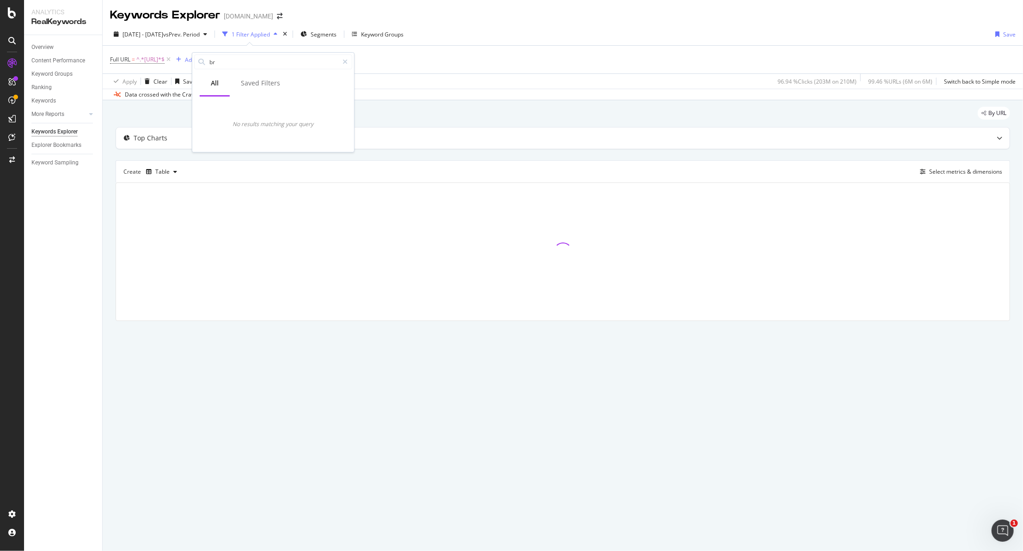
type input "b"
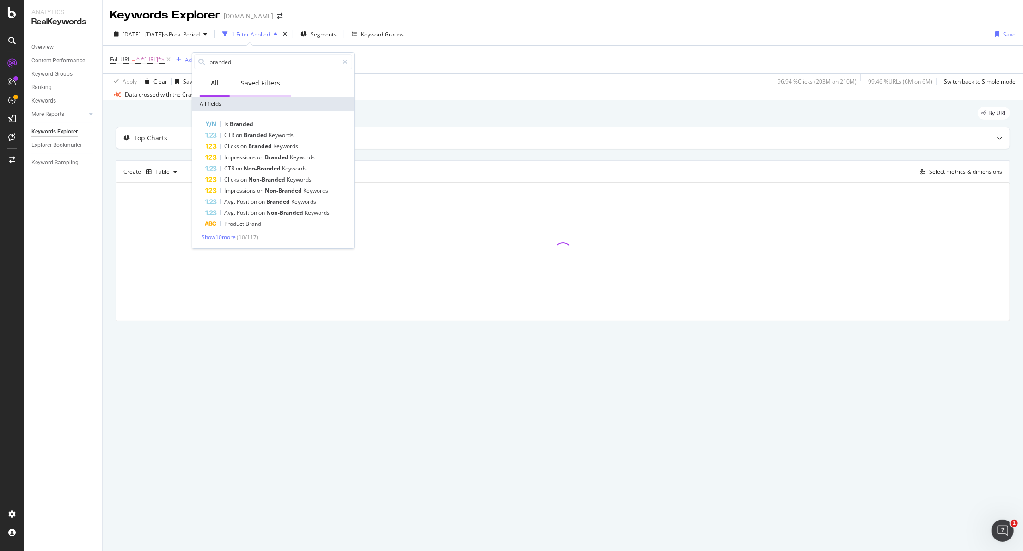
type input "branded"
click at [260, 80] on div "Saved Filters" at bounding box center [260, 83] width 39 height 9
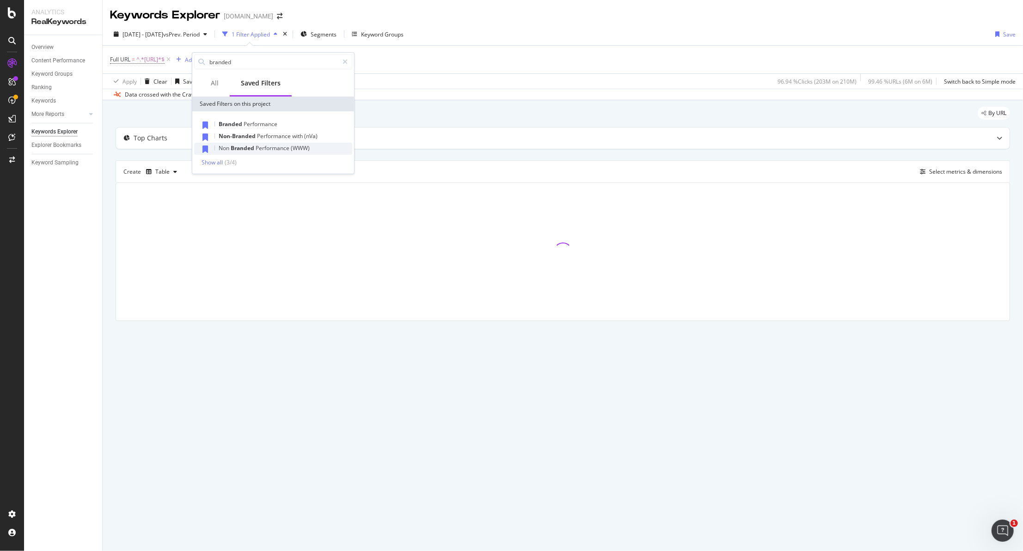
click at [257, 150] on span "Performance" at bounding box center [273, 148] width 35 height 8
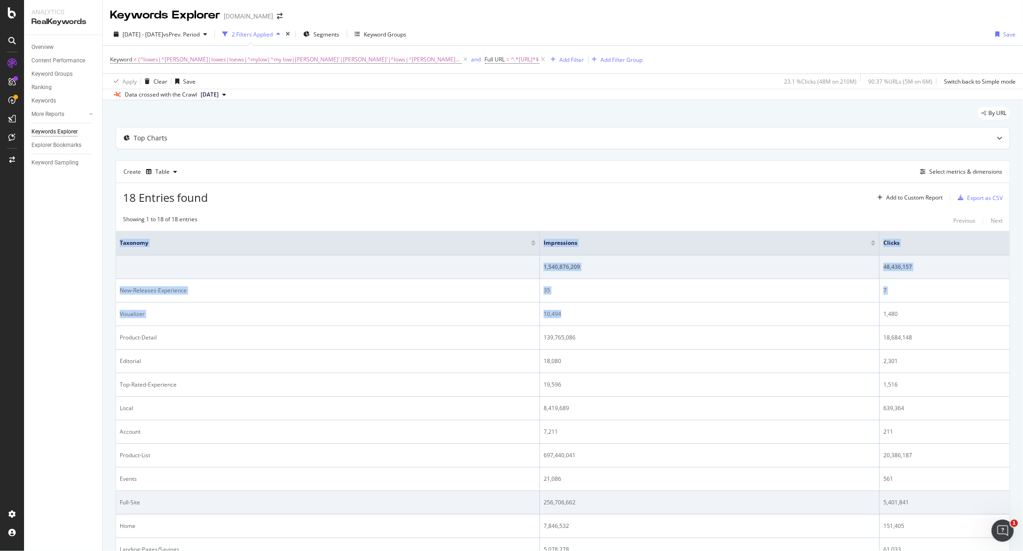
scroll to position [215, 0]
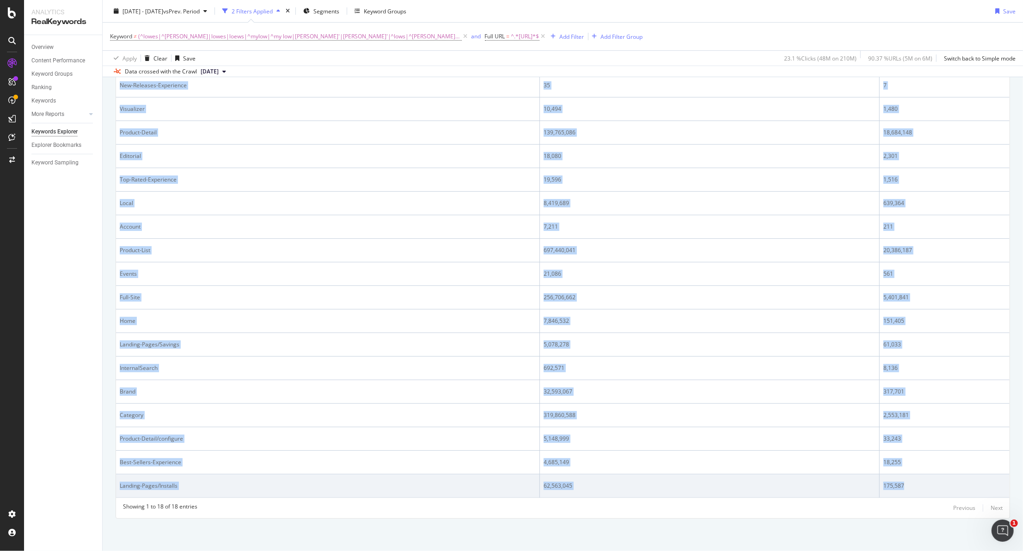
drag, startPoint x: 115, startPoint y: 240, endPoint x: 951, endPoint y: 472, distance: 867.0
click at [933, 478] on div "18 Entries found Add to Custom Report Export as CSV Showing 1 to 18 of 18 entri…" at bounding box center [563, 247] width 894 height 541
copy table "Taxonomy Impressions Clicks CTR Avg. Position 1,540,876,209 48,436,157 3.14 % 1…"
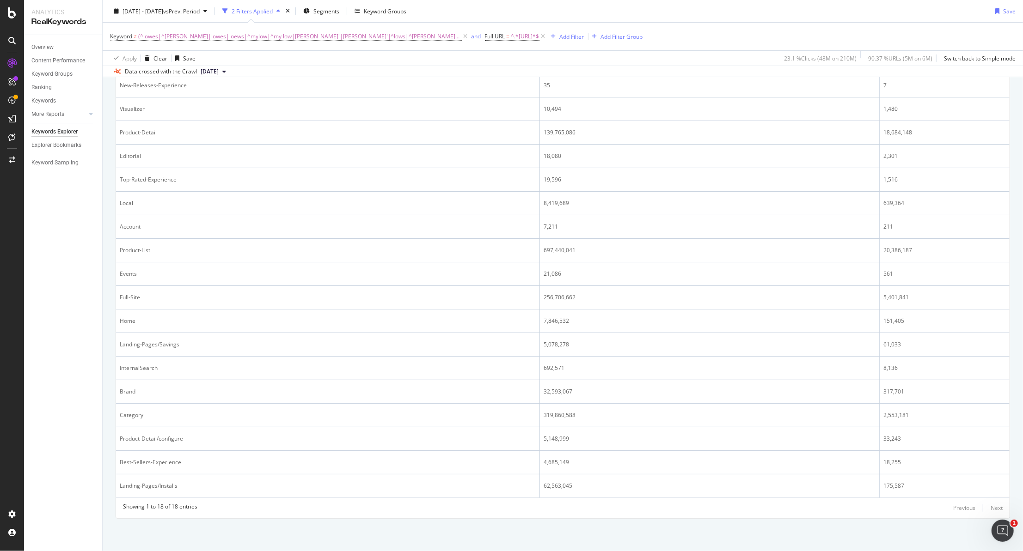
click at [488, 10] on div "[DATE] - [DATE] vs Prev. Period 2 Filters Applied Segments Keyword Groups Save" at bounding box center [563, 13] width 920 height 18
click at [462, 37] on icon at bounding box center [466, 36] width 8 height 9
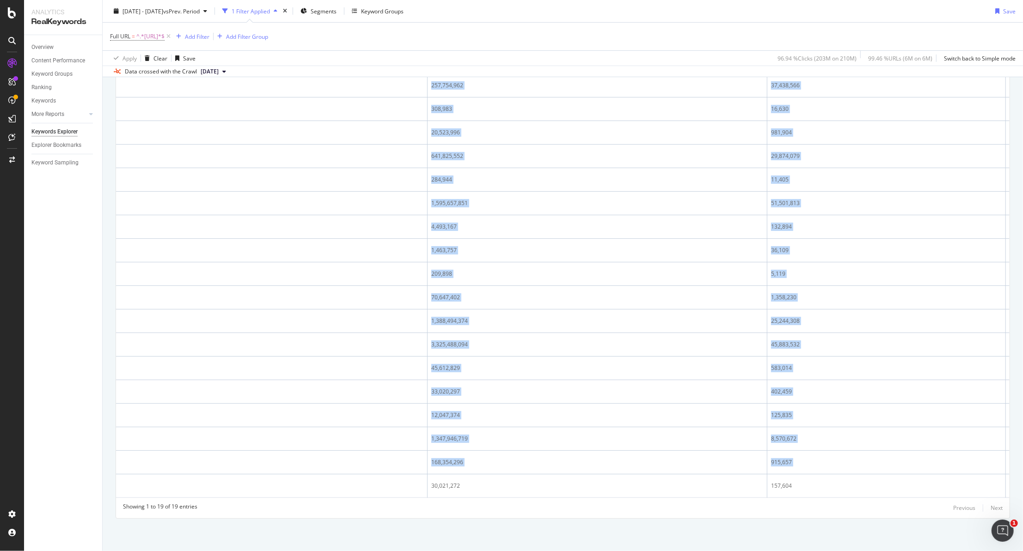
scroll to position [0, 385]
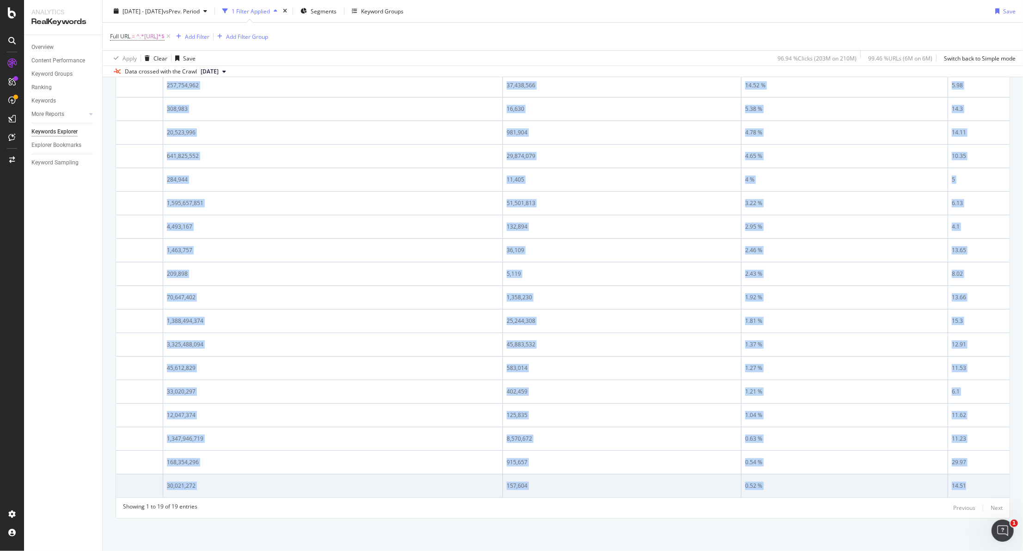
drag, startPoint x: 114, startPoint y: 241, endPoint x: 978, endPoint y: 483, distance: 898.0
click at [978, 483] on div "By URL Top Charts Create Table Select metrics & dimensions 19 Entries found Add…" at bounding box center [563, 211] width 920 height 679
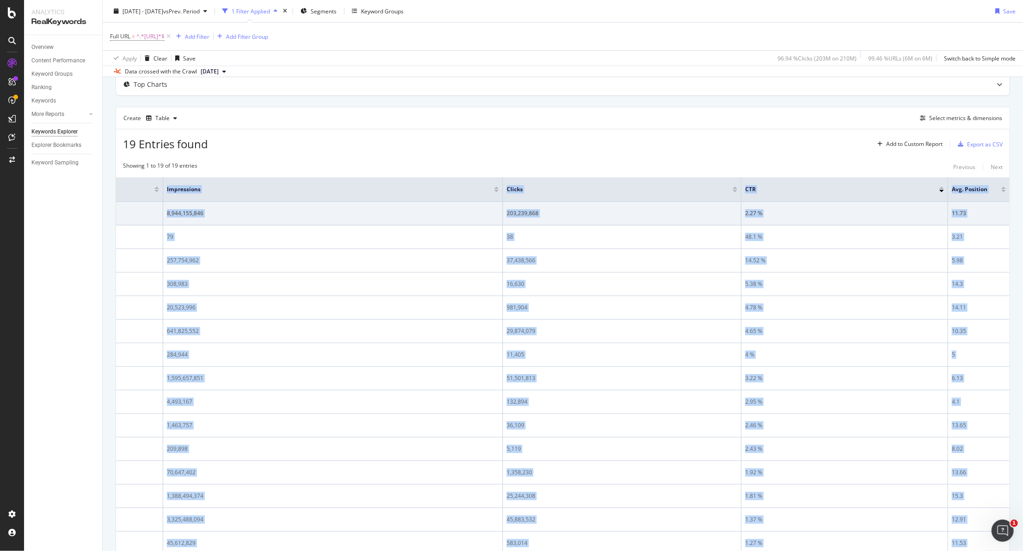
scroll to position [0, 0]
